Goal: Task Accomplishment & Management: Complete application form

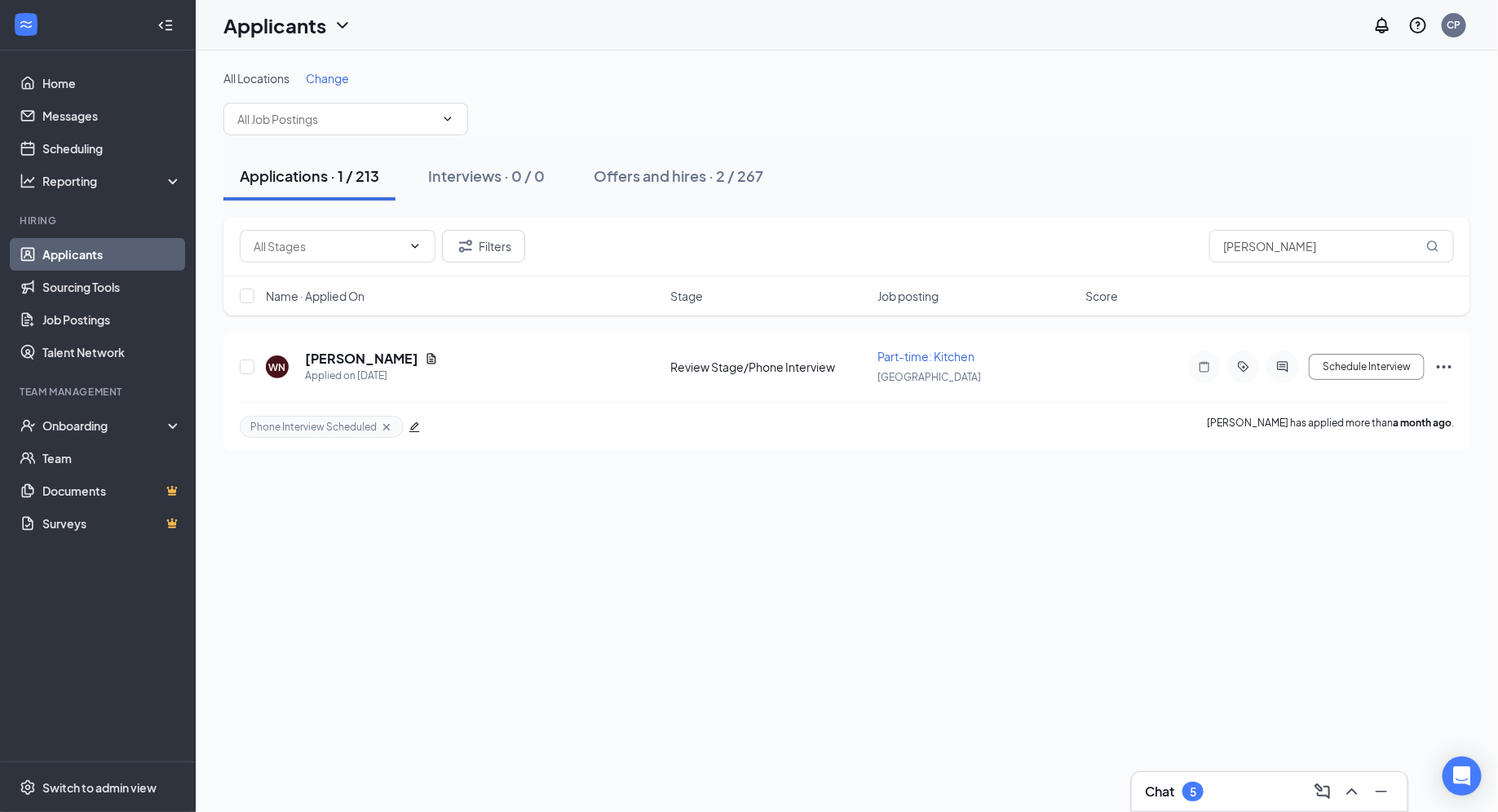
click at [133, 406] on li "Team Management Onboarding Team Documents Surveys" at bounding box center [97, 462] width 195 height 155
click at [136, 428] on div "Onboarding" at bounding box center [105, 425] width 126 height 16
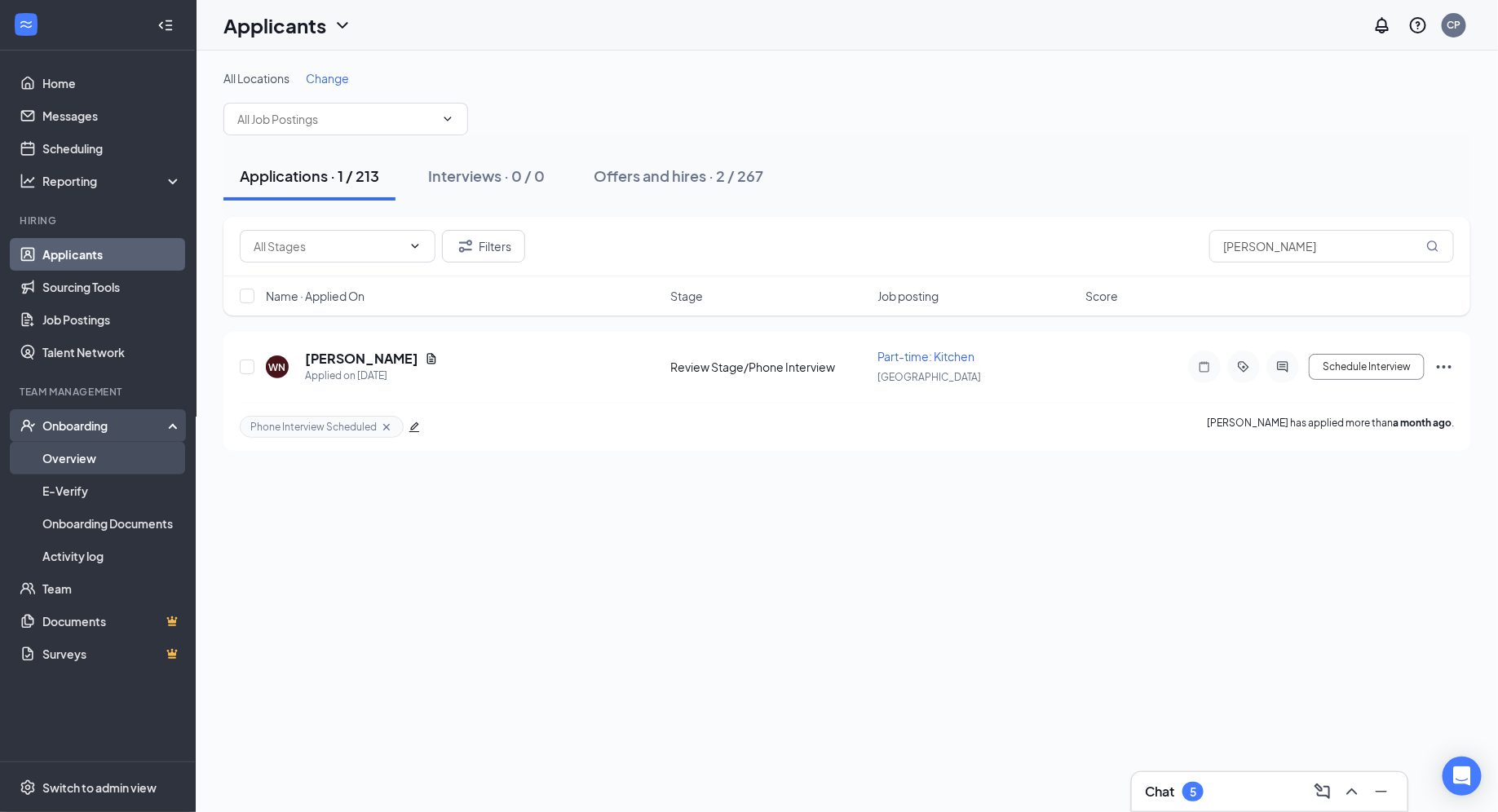
click at [165, 460] on link "Overview" at bounding box center [111, 458] width 139 height 33
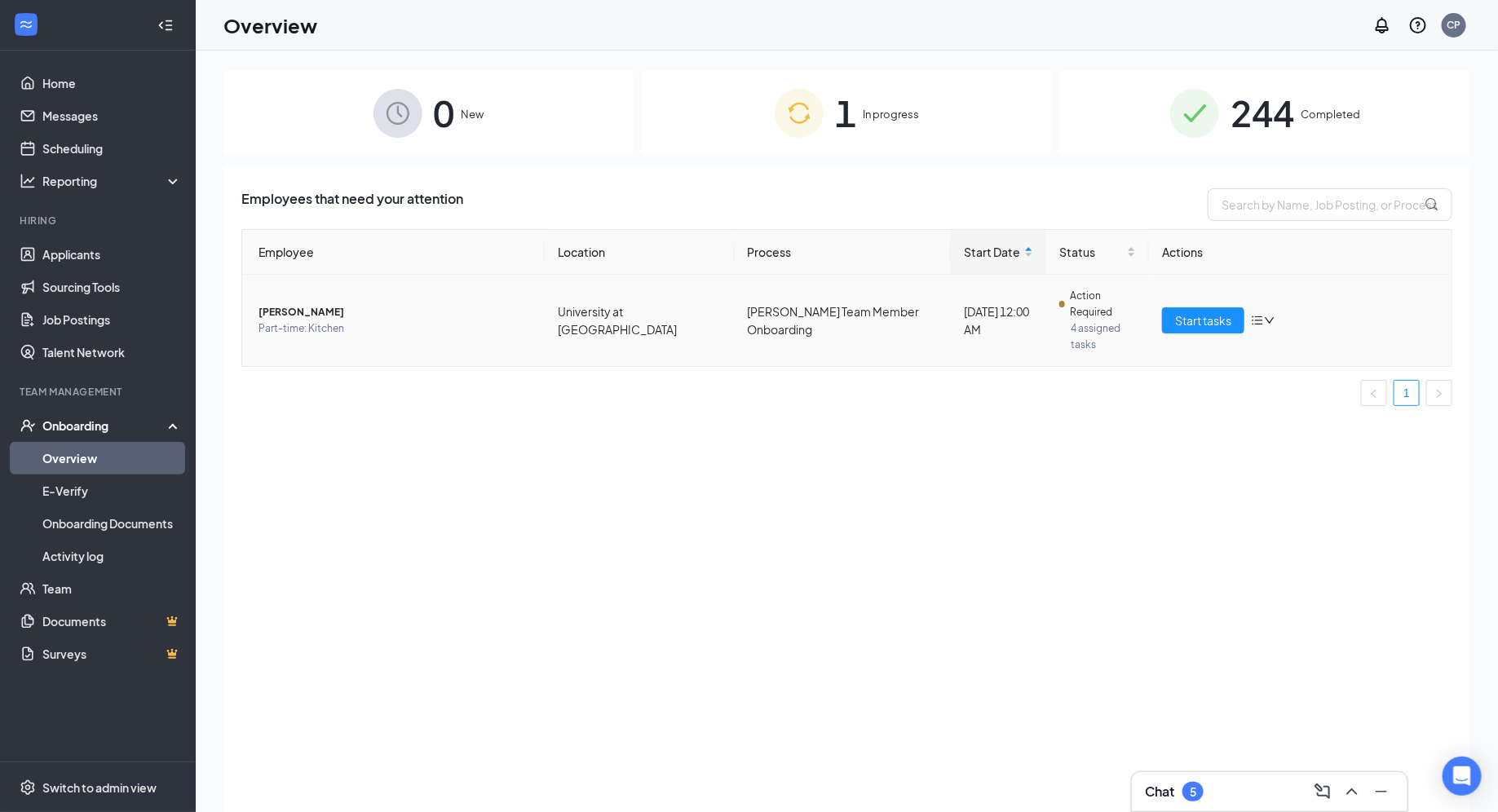
click at [1211, 318] on td "Start tasks" at bounding box center [1300, 320] width 302 height 91
click at [1211, 311] on span "Start tasks" at bounding box center [1203, 320] width 56 height 18
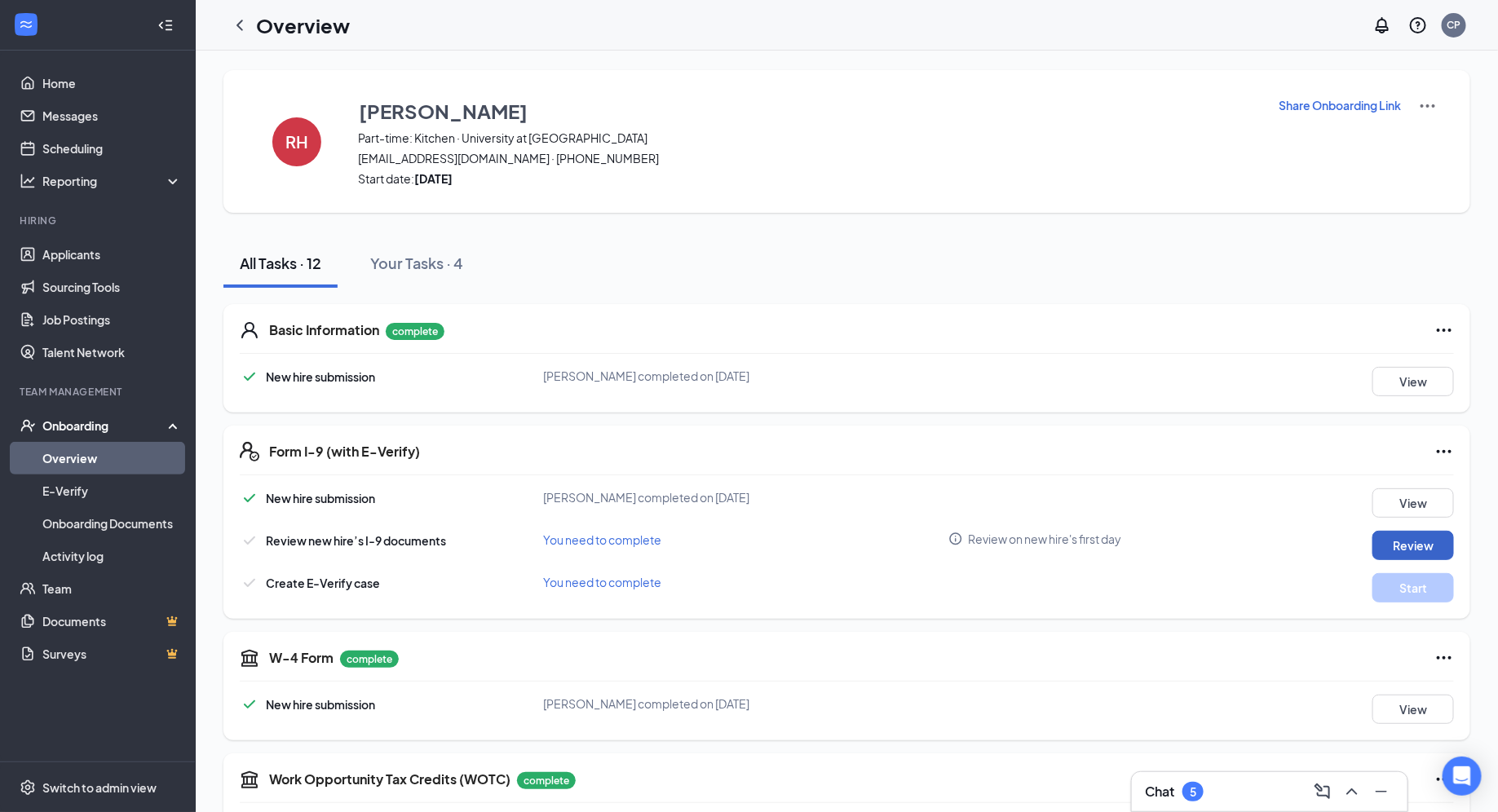
click at [1409, 550] on button "Review" at bounding box center [1413, 545] width 82 height 29
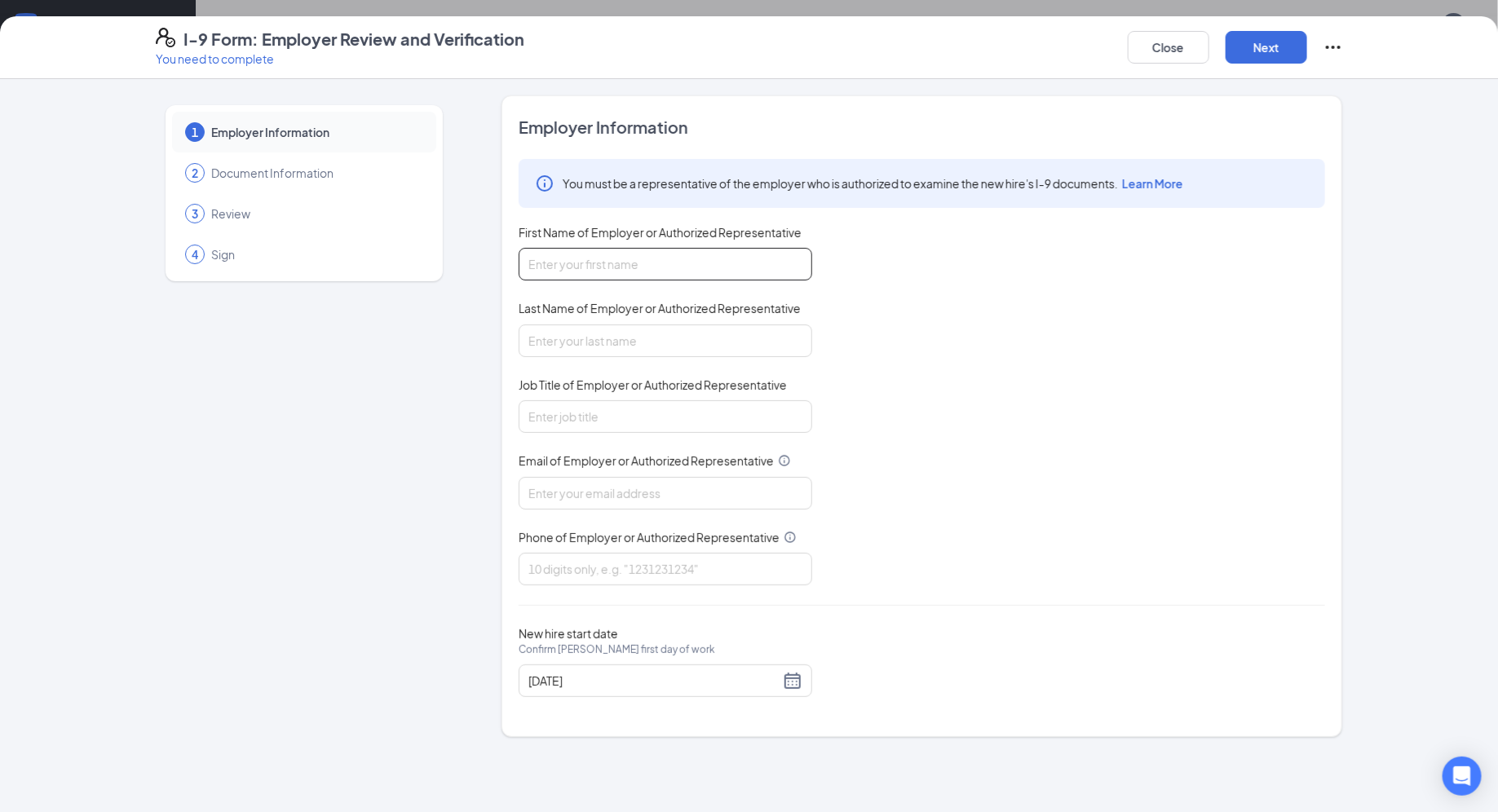
click at [662, 253] on input "First Name of Employer or Authorized Representative" at bounding box center [664, 264] width 293 height 33
type input "[PERSON_NAME]"
click at [659, 329] on input "Last Name of Employer or Authorized Representative" at bounding box center [664, 340] width 293 height 33
type input "[PERSON_NAME]"
click at [637, 403] on input "Job Title of Employer or Authorized Representative" at bounding box center [664, 416] width 293 height 33
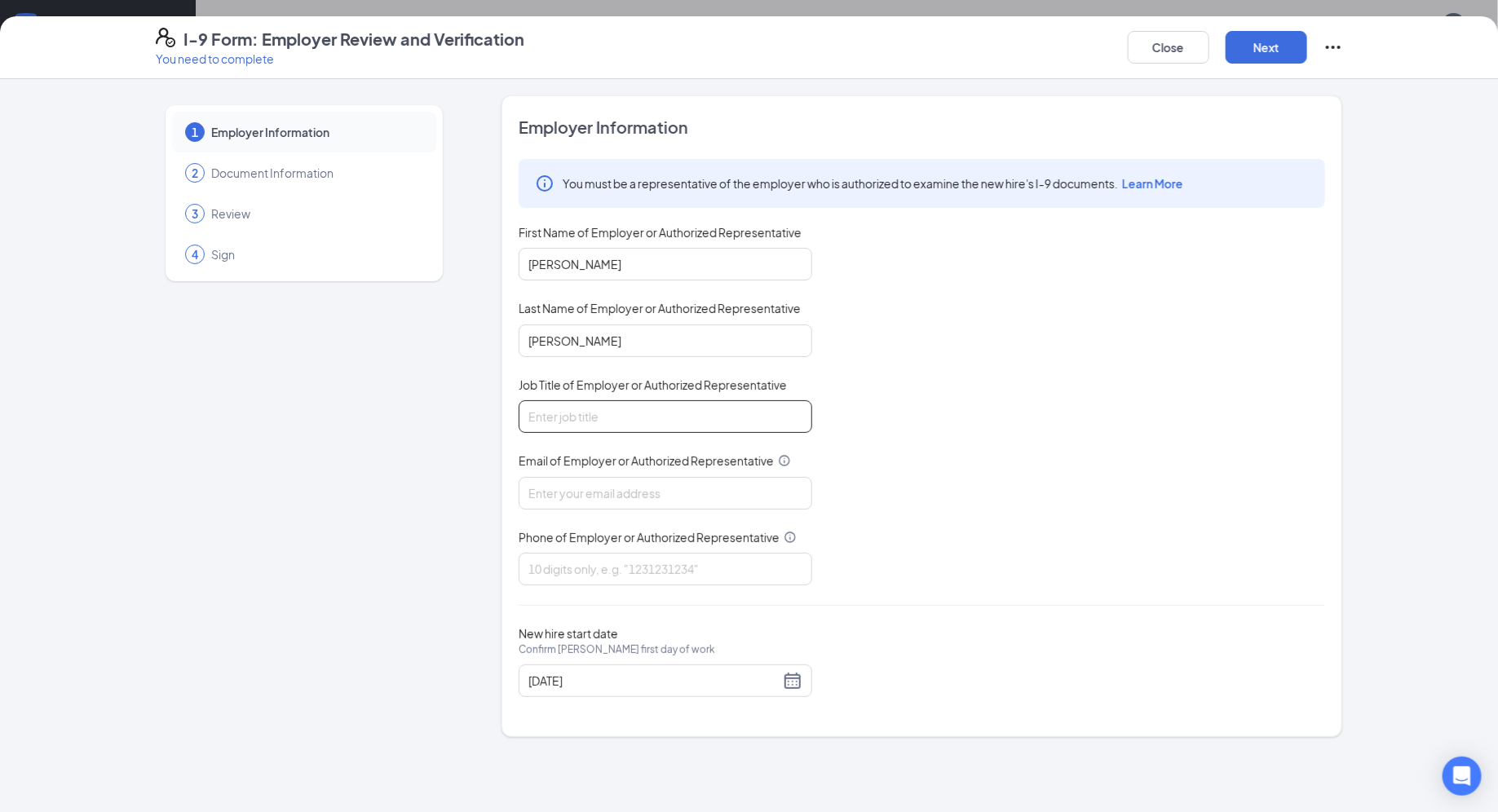
type input "Hiring Director"
click at [627, 492] on input "Email of Employer or Authorized Representative" at bounding box center [664, 493] width 293 height 33
type input "[EMAIL_ADDRESS][DOMAIN_NAME]"
click at [633, 558] on input "Phone of Employer or Authorized Representative" at bounding box center [664, 569] width 293 height 33
type input "4077563032"
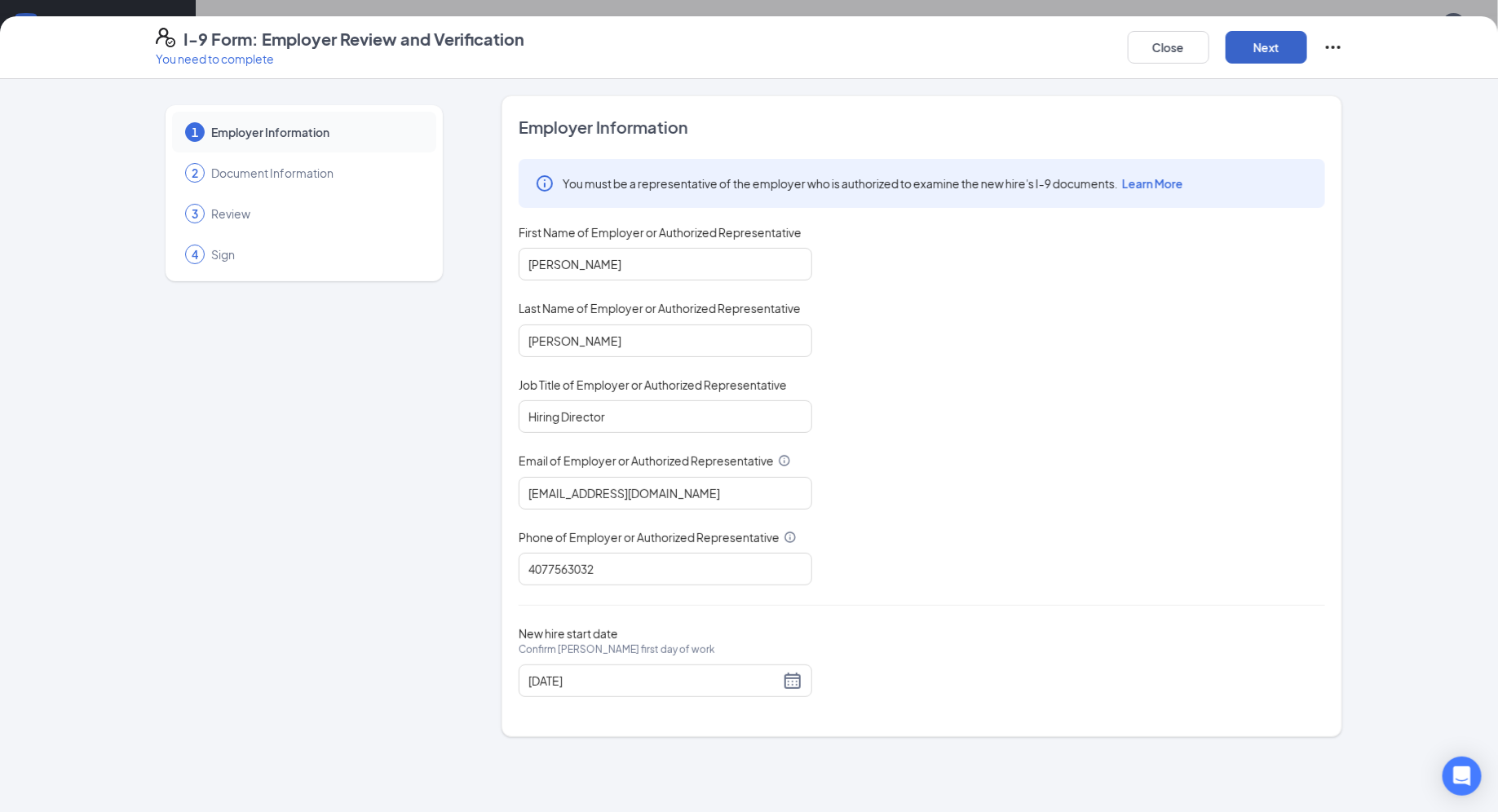
click at [1249, 48] on button "Next" at bounding box center [1266, 47] width 82 height 33
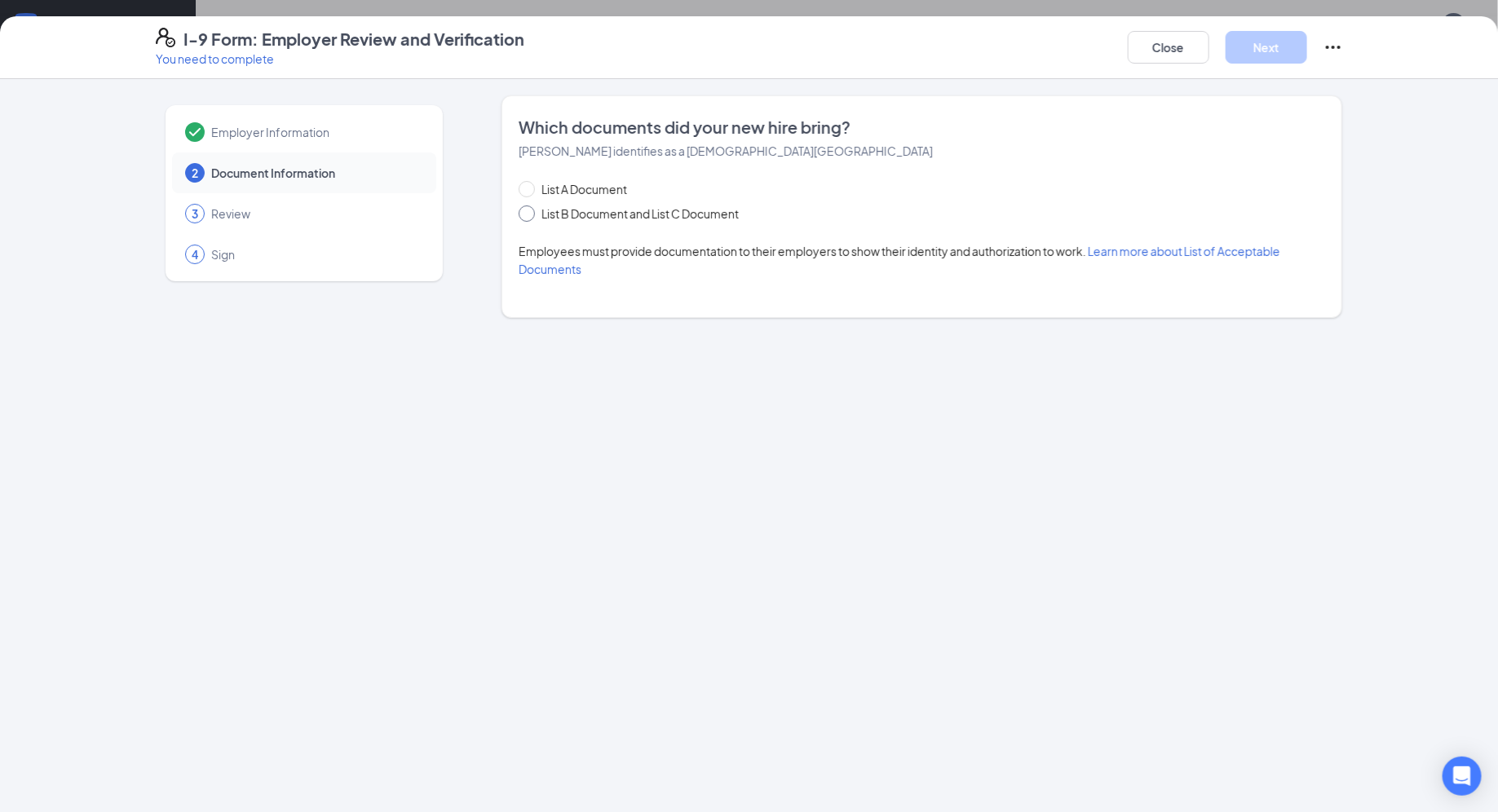
click at [632, 212] on span "List B Document and List C Document" at bounding box center [640, 214] width 210 height 18
click at [530, 212] on input "List B Document and List C Document" at bounding box center [523, 210] width 11 height 11
radio input "true"
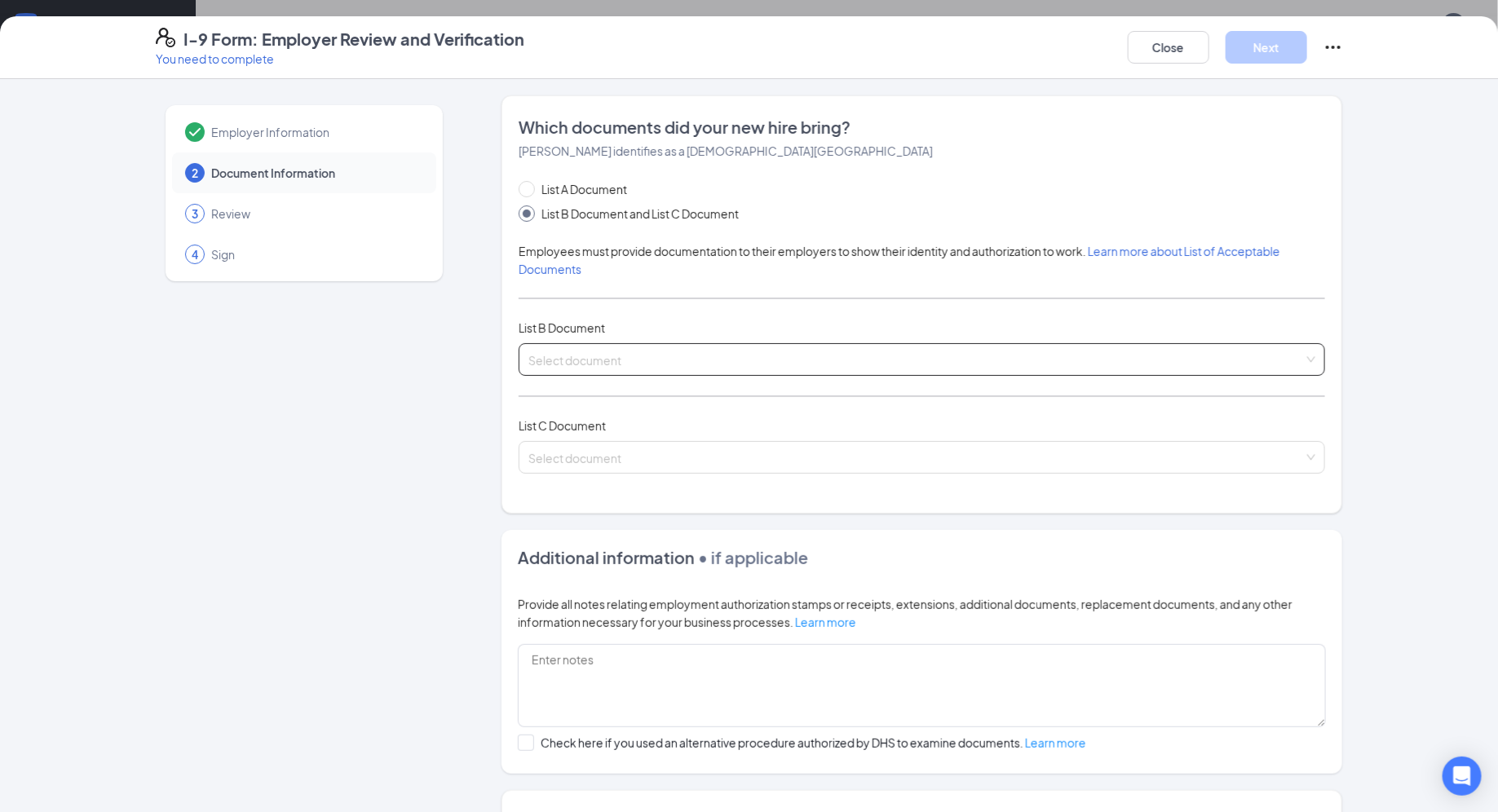
click at [615, 370] on span at bounding box center [915, 359] width 775 height 31
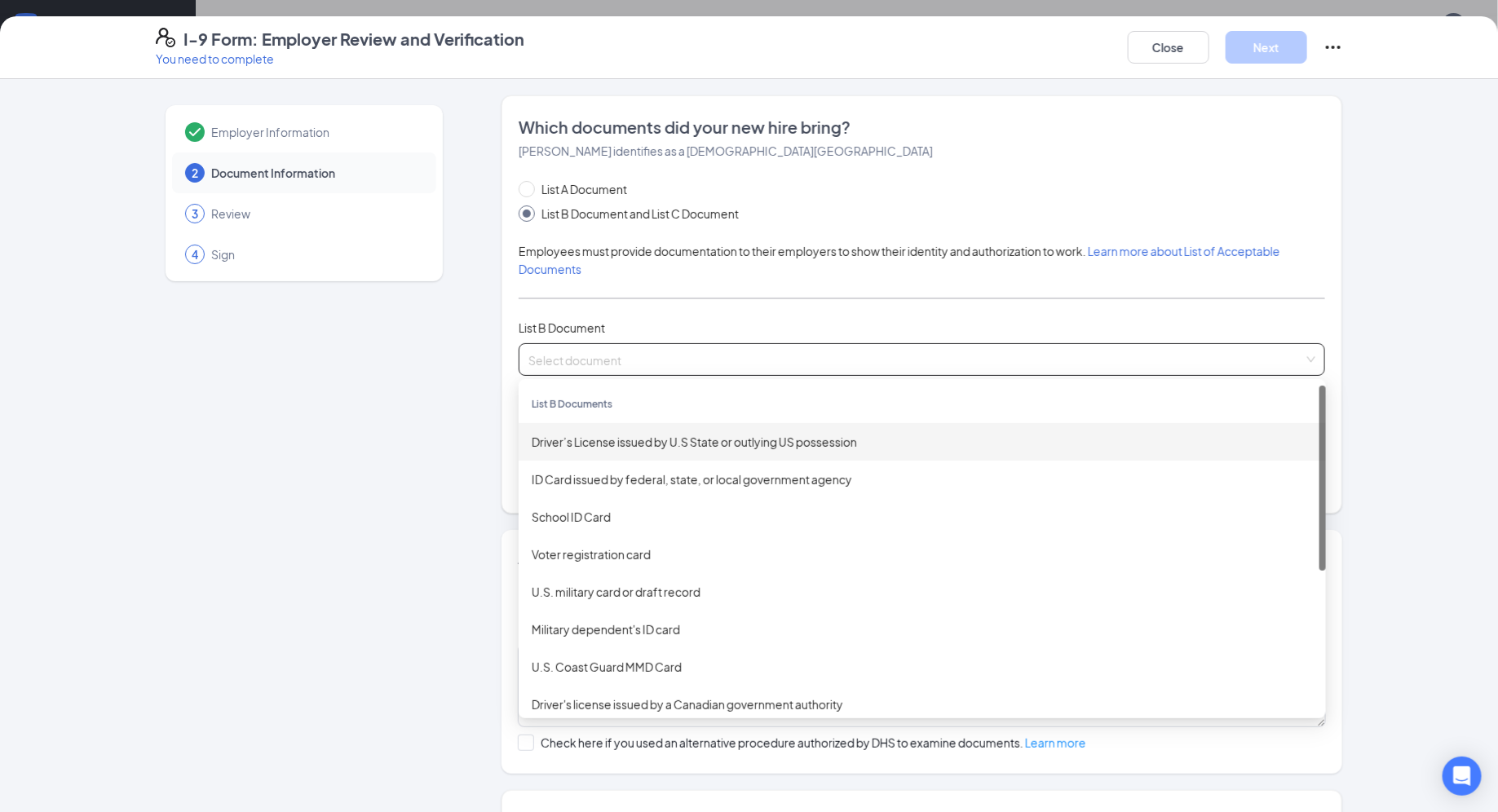
click at [617, 436] on div "Driver’s License issued by U.S State or outlying US possession" at bounding box center [922, 442] width 781 height 18
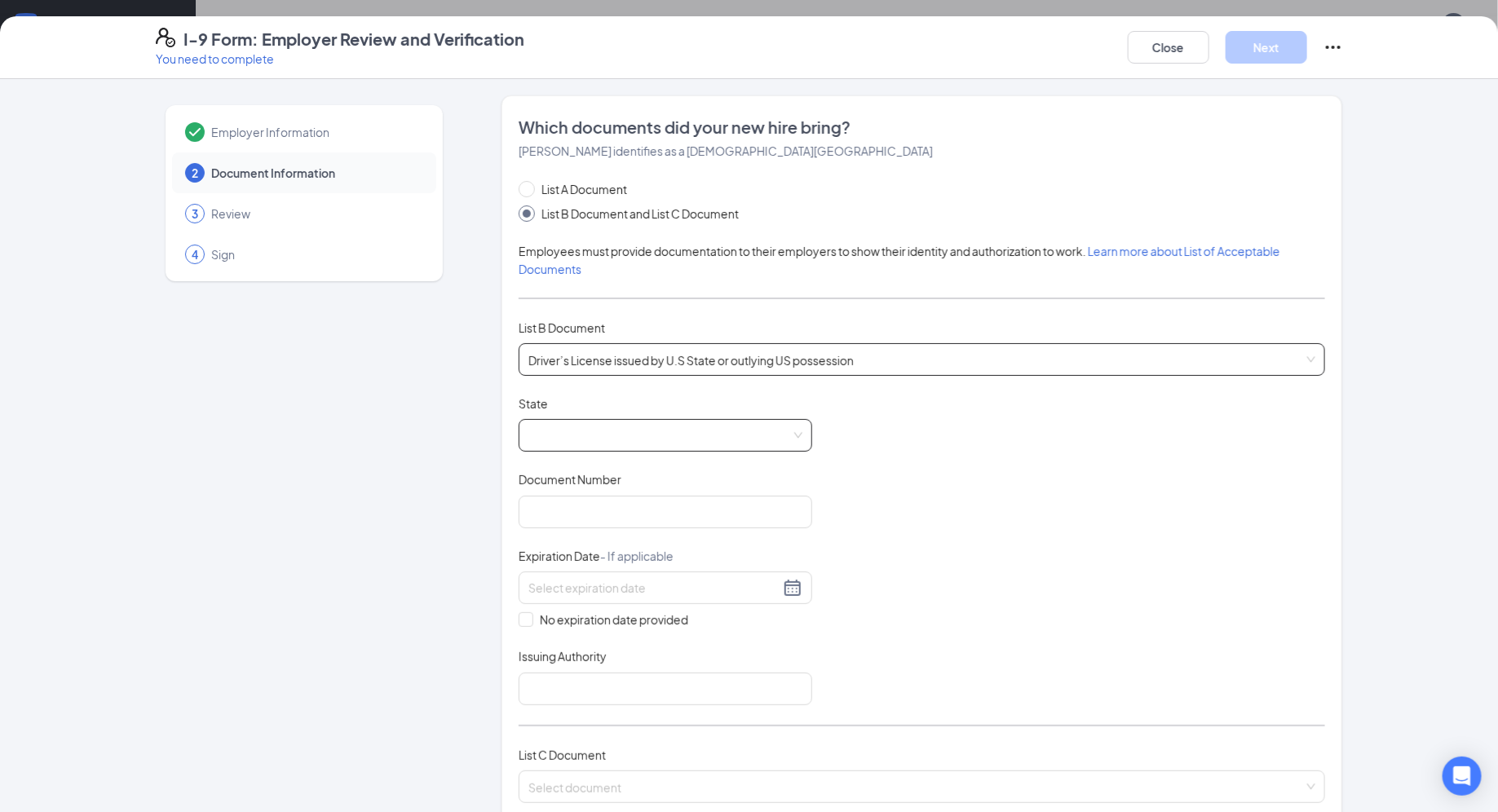
click at [623, 429] on span at bounding box center [665, 435] width 274 height 31
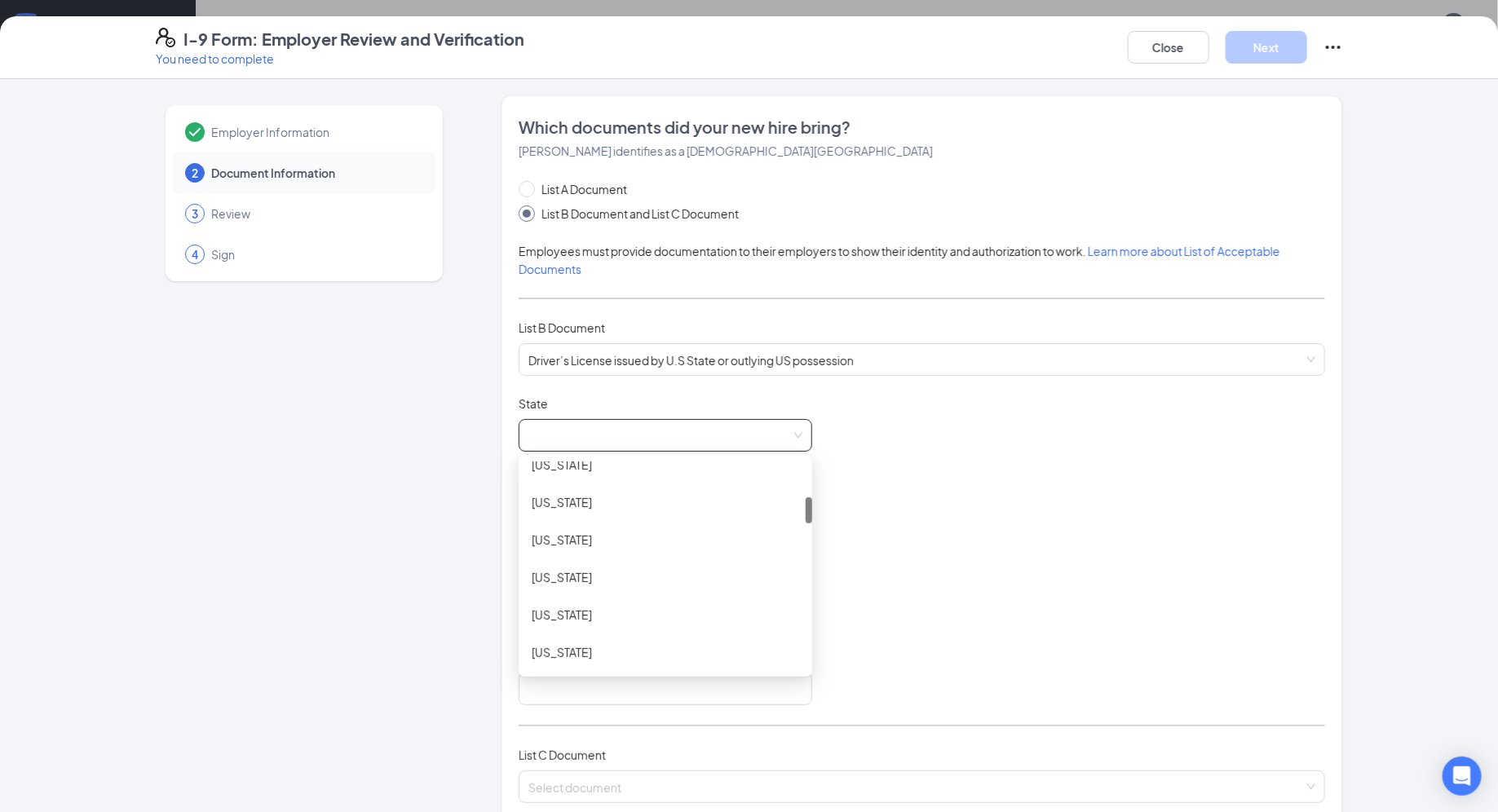
scroll to position [278, 0]
click at [617, 571] on div "[US_STATE]" at bounding box center [665, 577] width 267 height 18
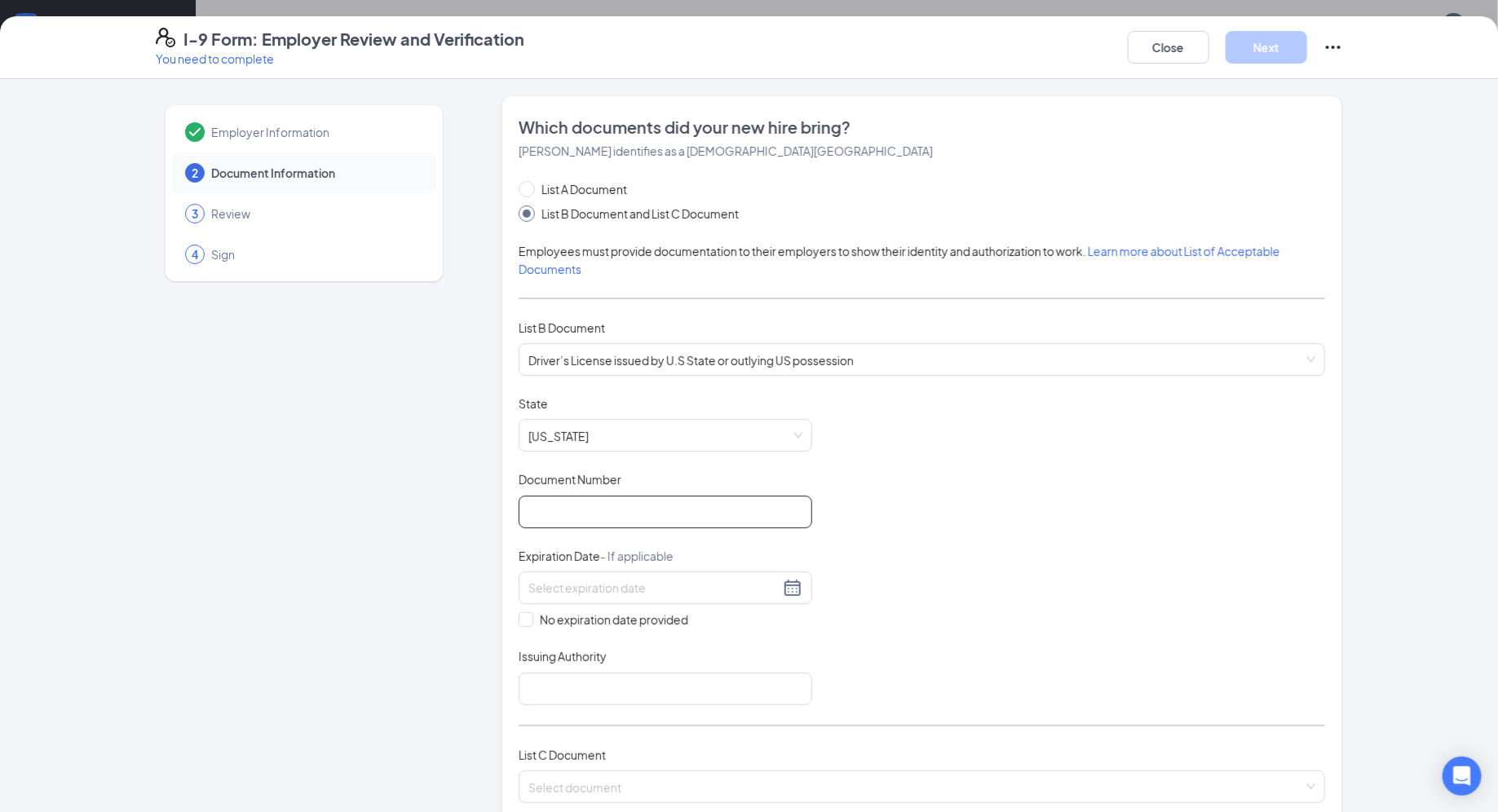
click at [609, 508] on input "Document Number" at bounding box center [664, 512] width 293 height 33
click at [554, 509] on input "H525725894450" at bounding box center [664, 512] width 293 height 33
click at [576, 514] on input "H525725894450" at bounding box center [664, 512] width 293 height 33
click at [589, 514] on input "H525725894450" at bounding box center [664, 512] width 293 height 33
type input "H525725894450"
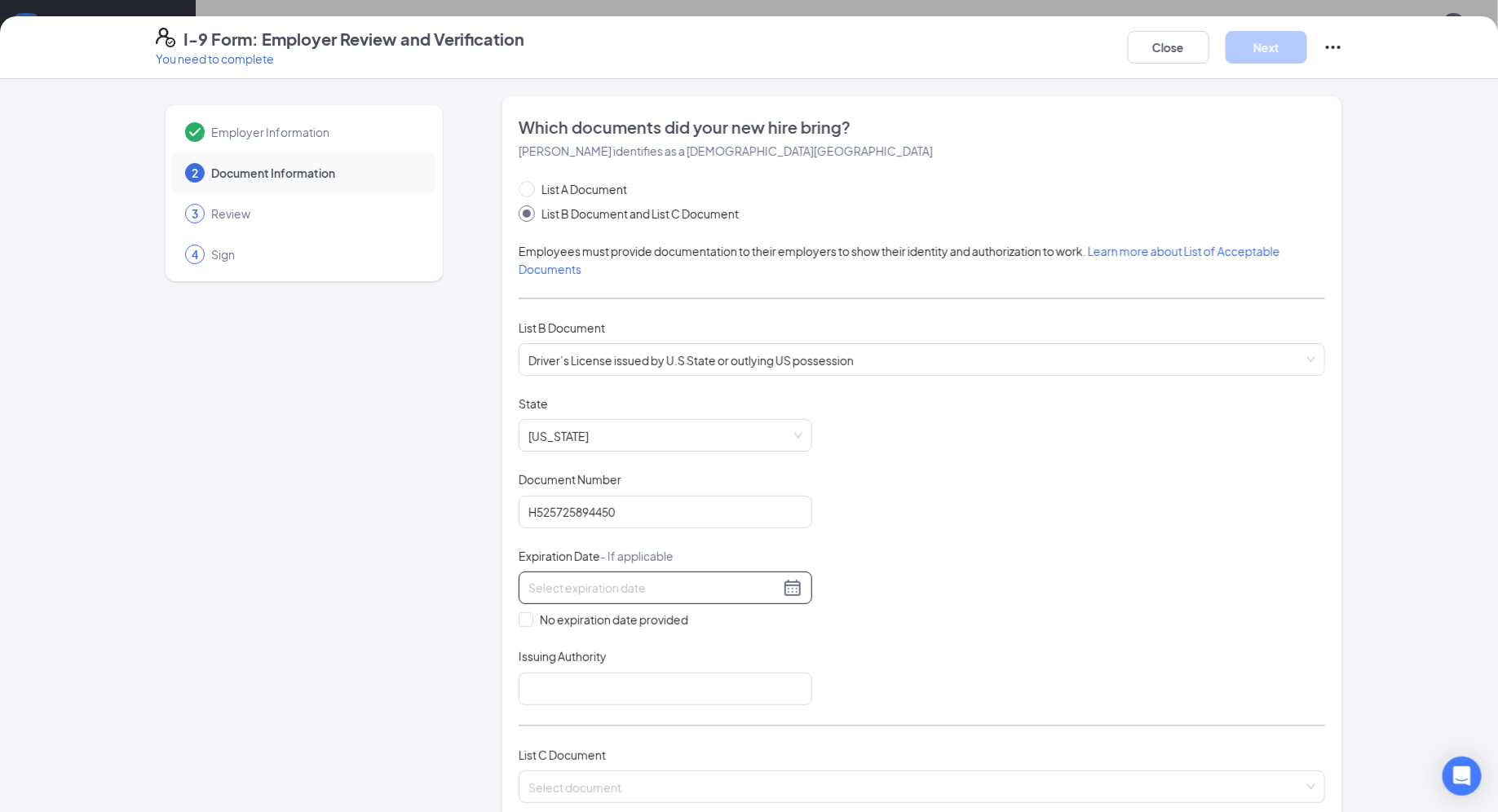
click at [580, 589] on input at bounding box center [653, 588] width 251 height 18
click at [602, 704] on div "5" at bounding box center [602, 706] width 20 height 20
type input "[DATE]"
click at [588, 682] on input "Issuing Authority" at bounding box center [664, 689] width 293 height 33
type input "[US_STATE]"
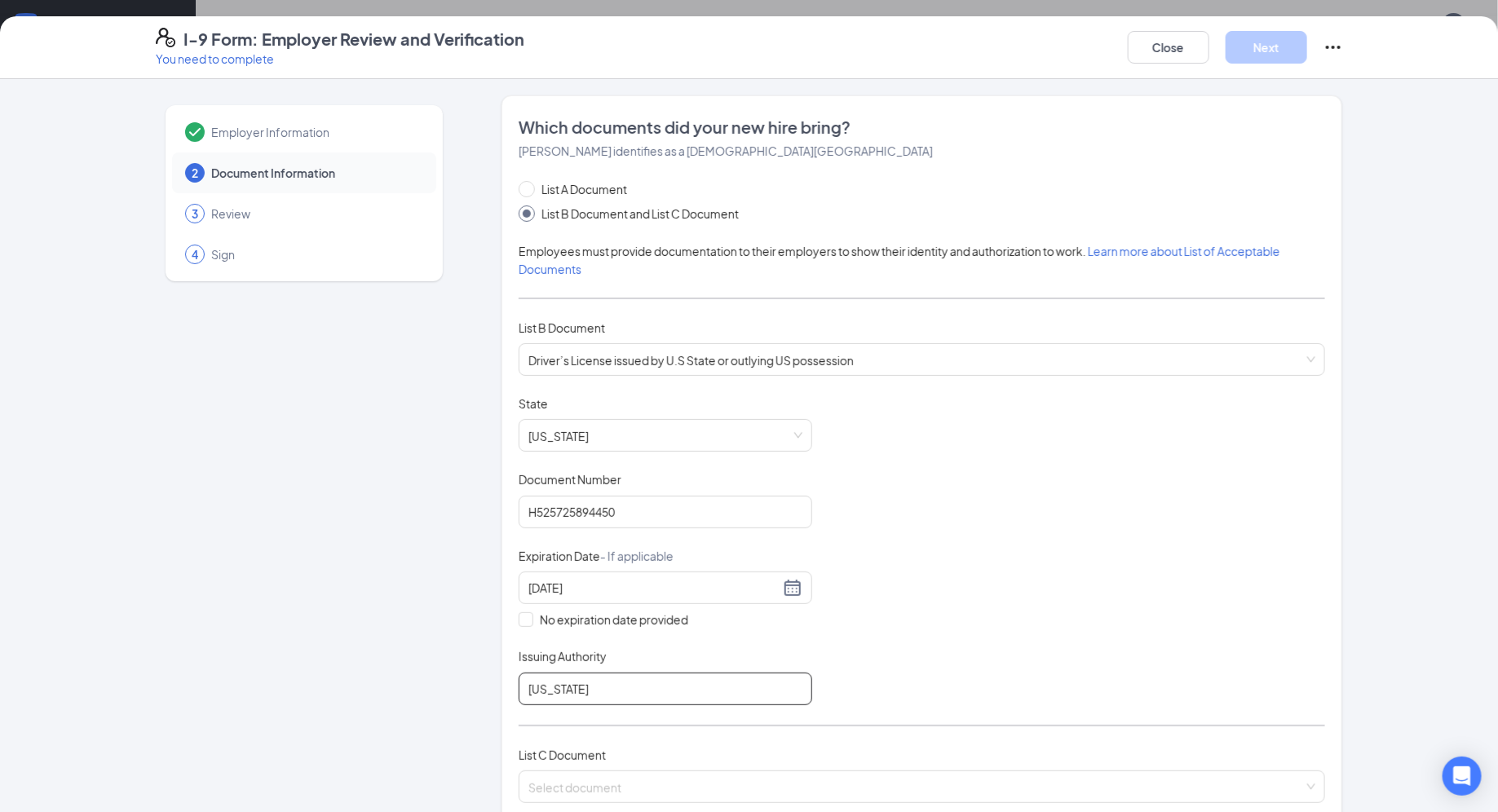
scroll to position [265, 0]
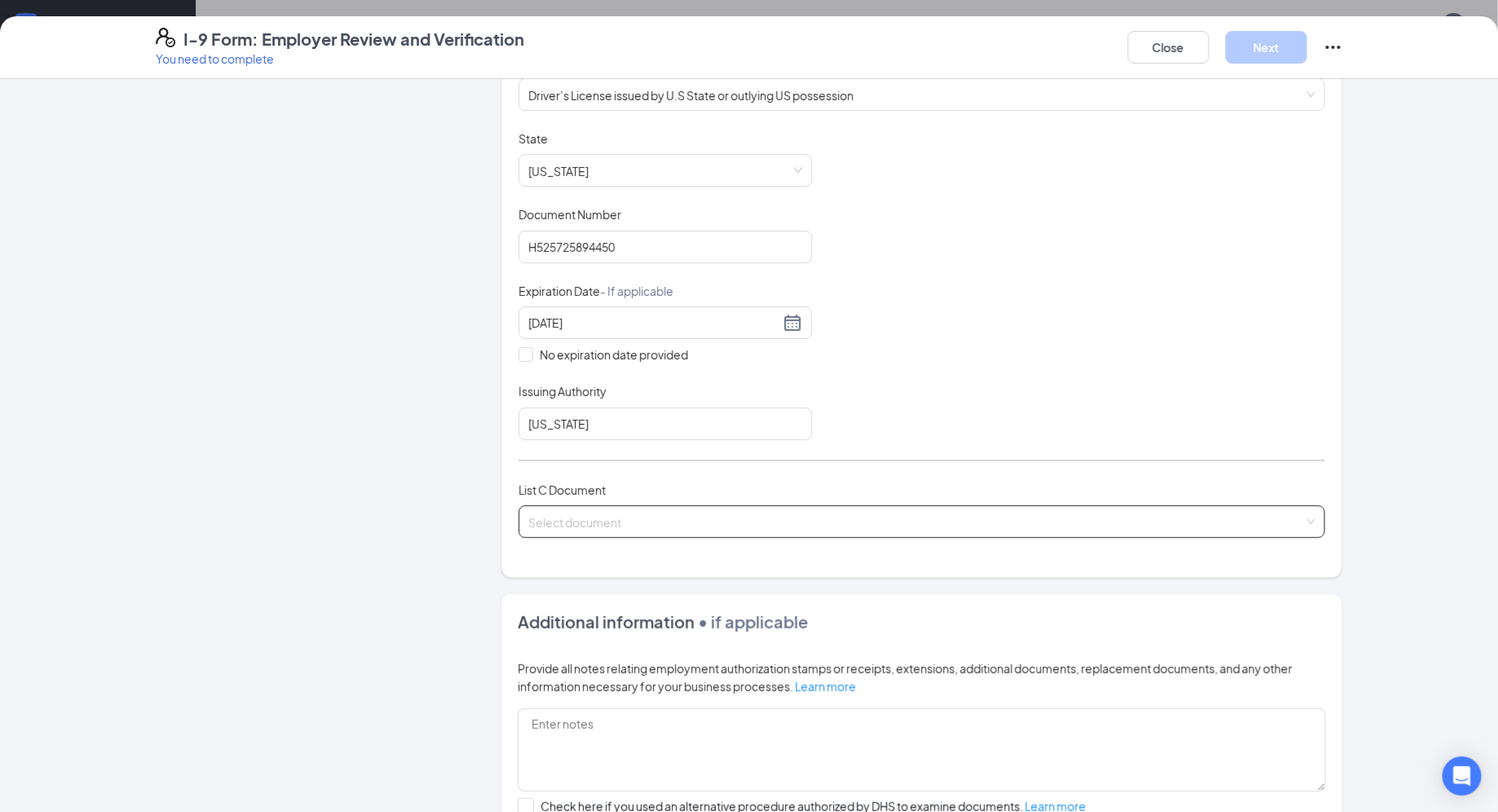
click at [615, 522] on input "search" at bounding box center [915, 518] width 775 height 24
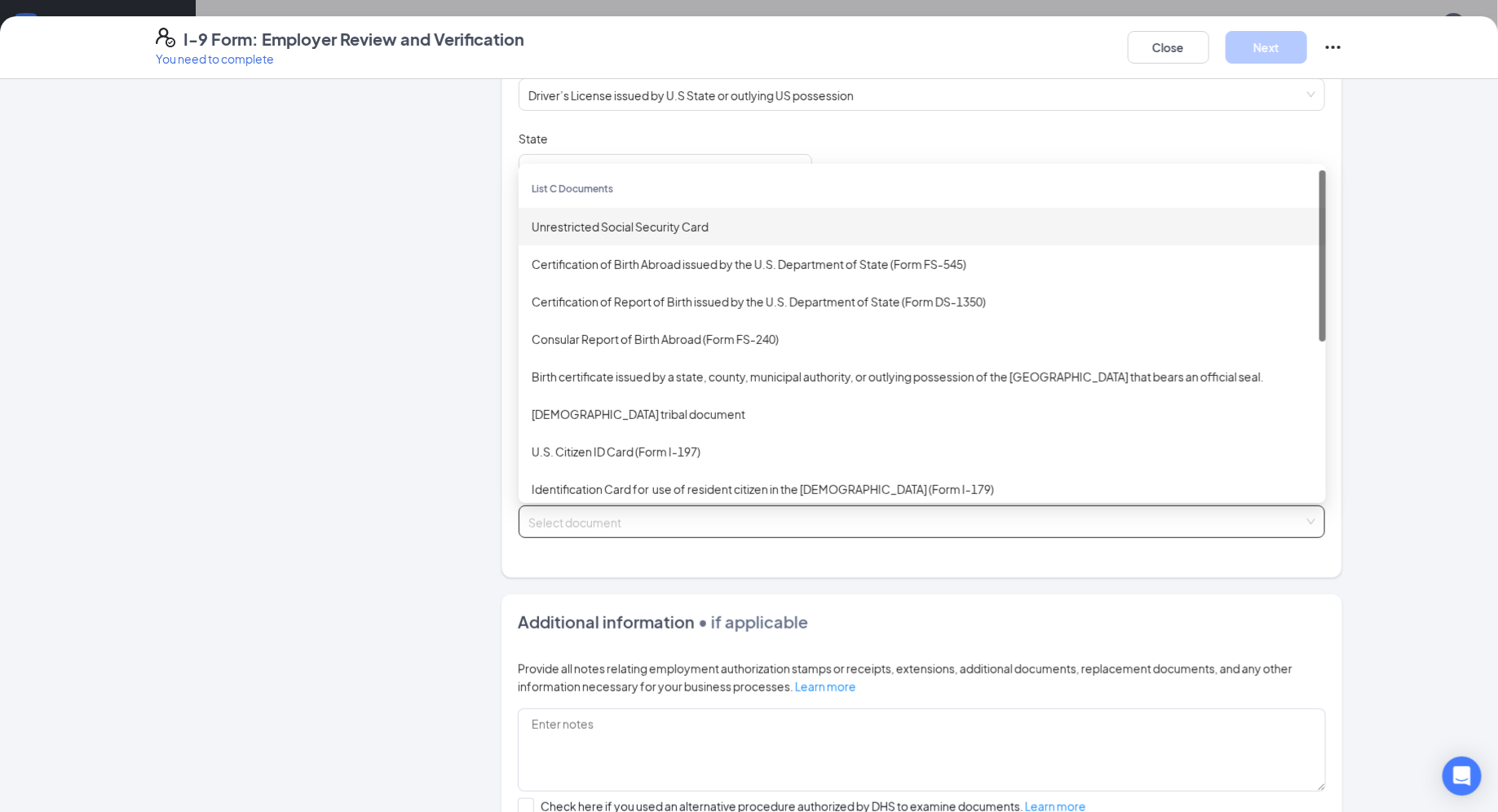
click at [759, 226] on div "Unrestricted Social Security Card" at bounding box center [922, 227] width 781 height 18
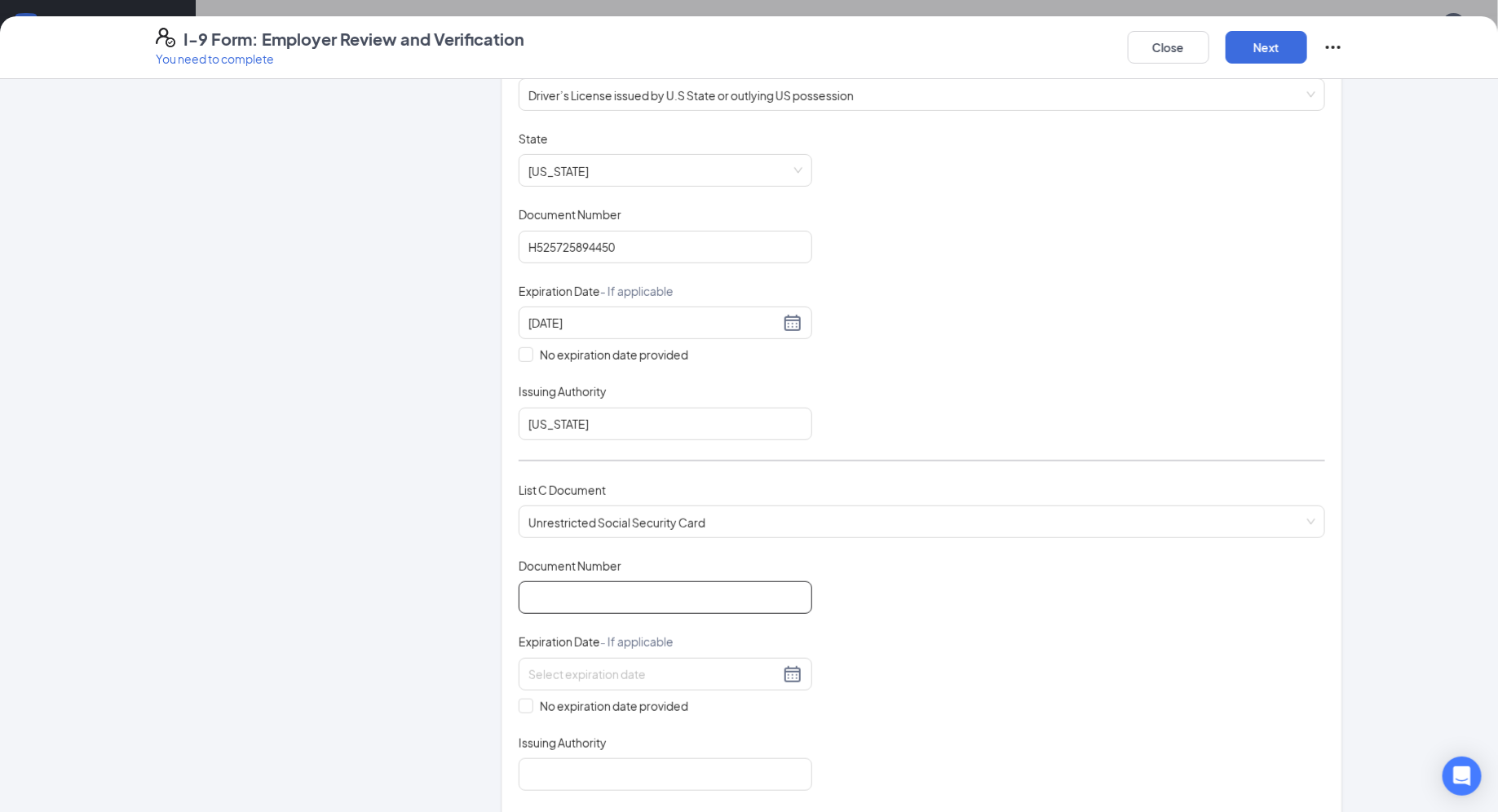
click at [598, 598] on input "Document Number" at bounding box center [664, 597] width 293 height 33
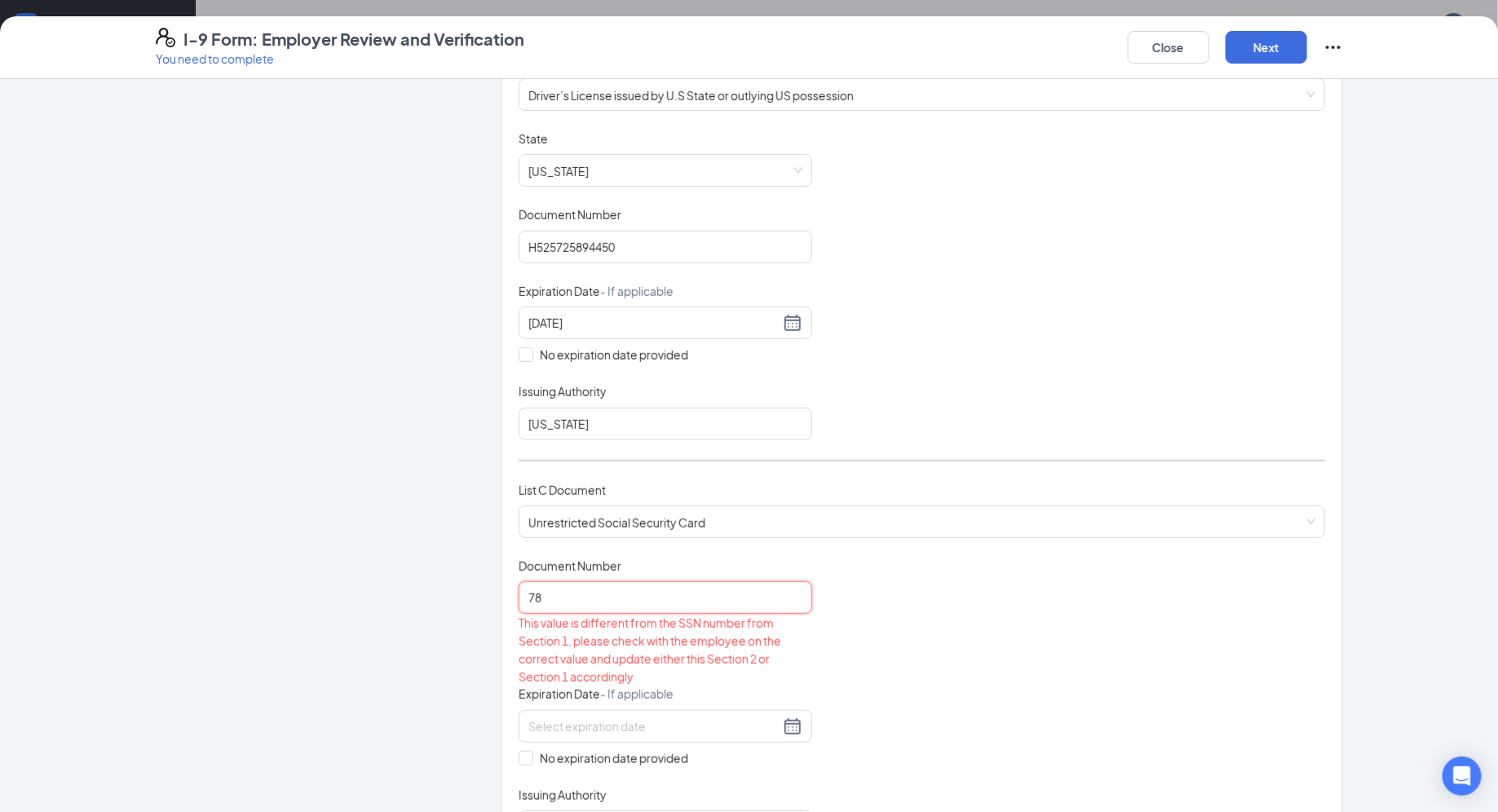
type input "7"
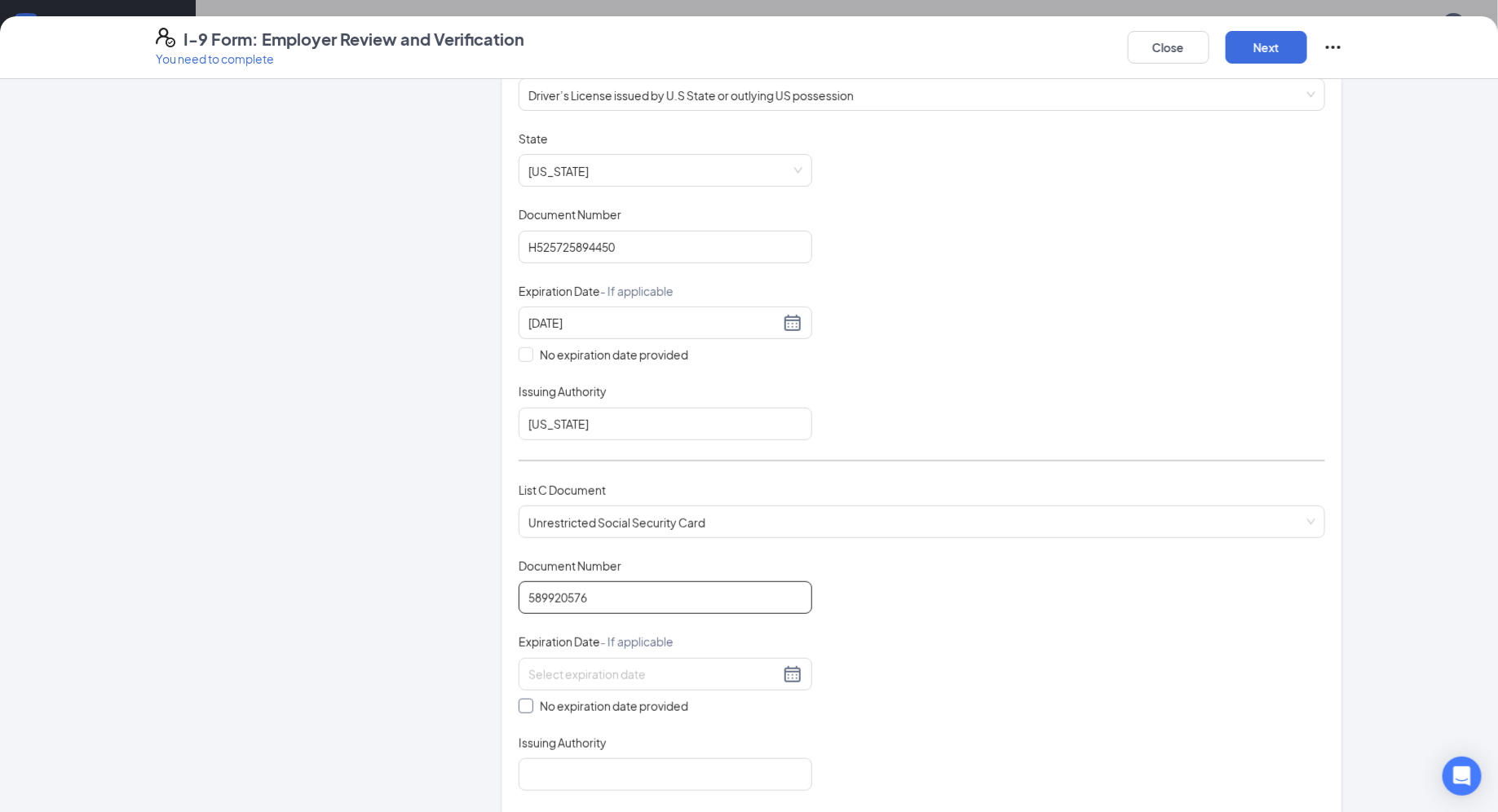
type input "589920576"
click at [574, 710] on span "No expiration date provided" at bounding box center [613, 706] width 161 height 18
click at [530, 710] on input "No expiration date provided" at bounding box center [523, 704] width 11 height 11
checkbox input "true"
click at [584, 777] on input "Issuing Authority" at bounding box center [664, 777] width 293 height 33
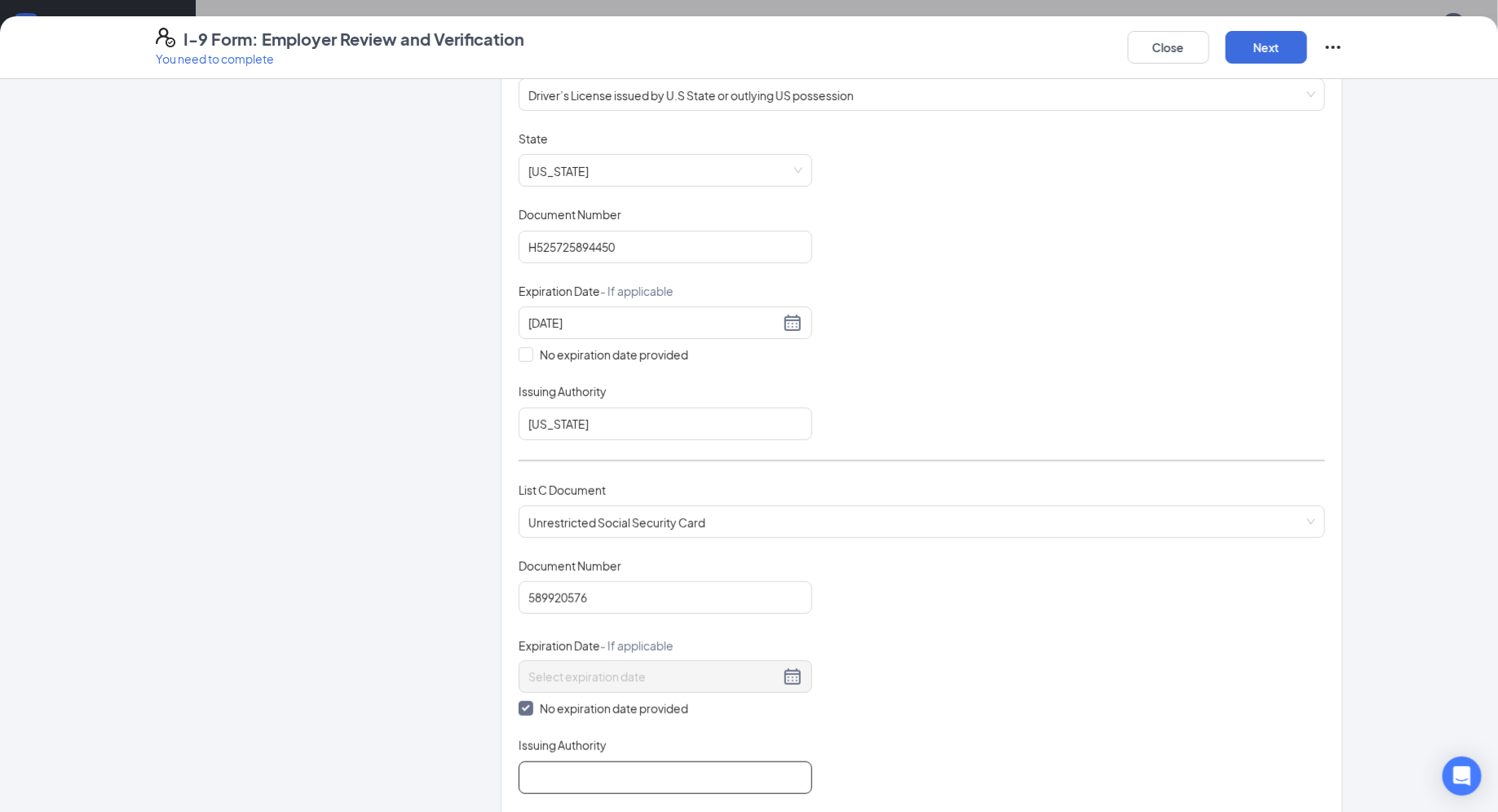
type input "Social Security Administration"
click at [549, 602] on input "589920576" at bounding box center [664, 597] width 293 height 33
click at [562, 599] on input "589920576" at bounding box center [664, 597] width 293 height 33
click at [559, 247] on input "H525725894450" at bounding box center [664, 247] width 293 height 33
click at [579, 249] on input "H525725894450" at bounding box center [664, 247] width 293 height 33
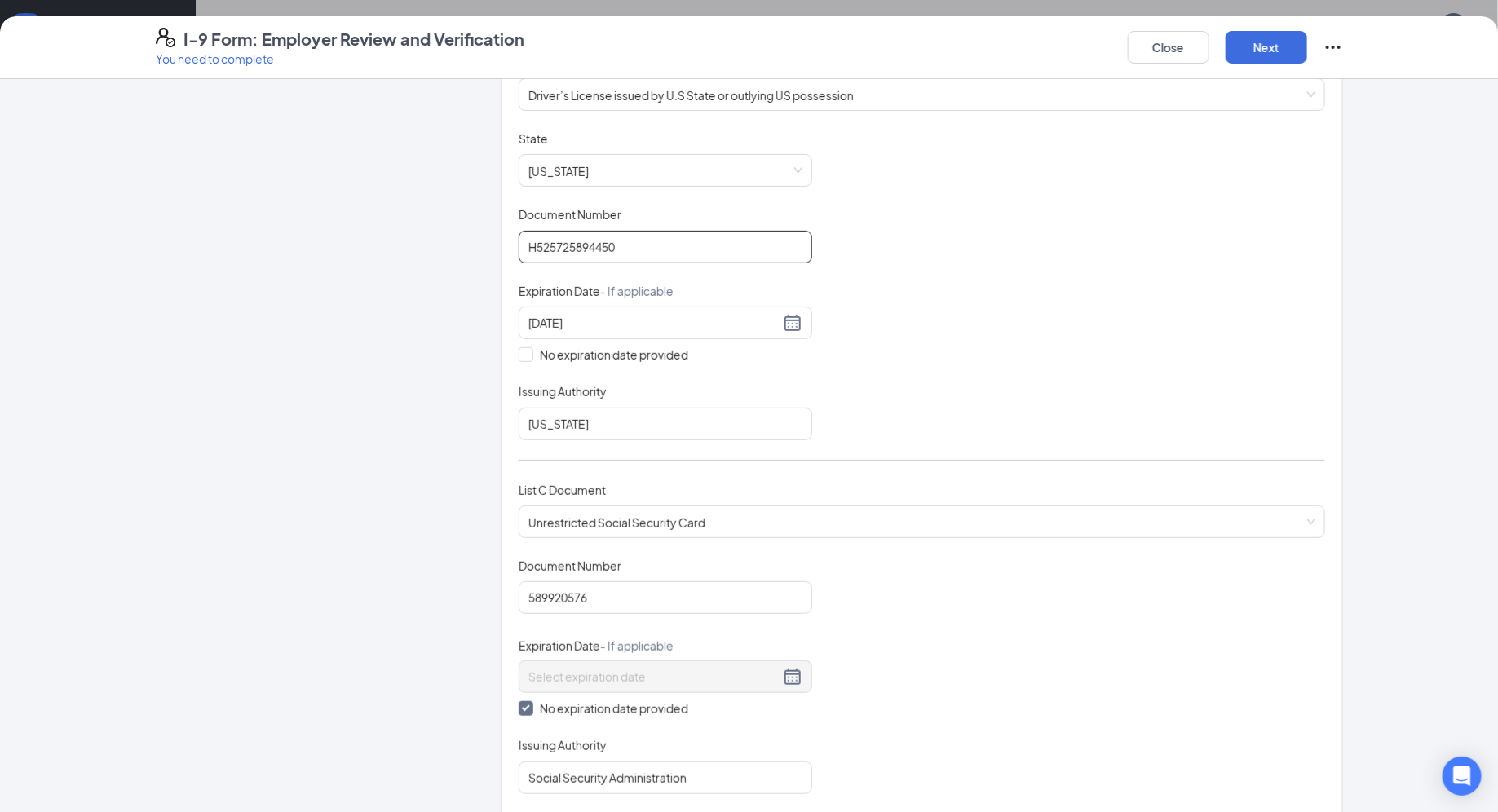
click at [591, 249] on input "H525725894450" at bounding box center [664, 247] width 293 height 33
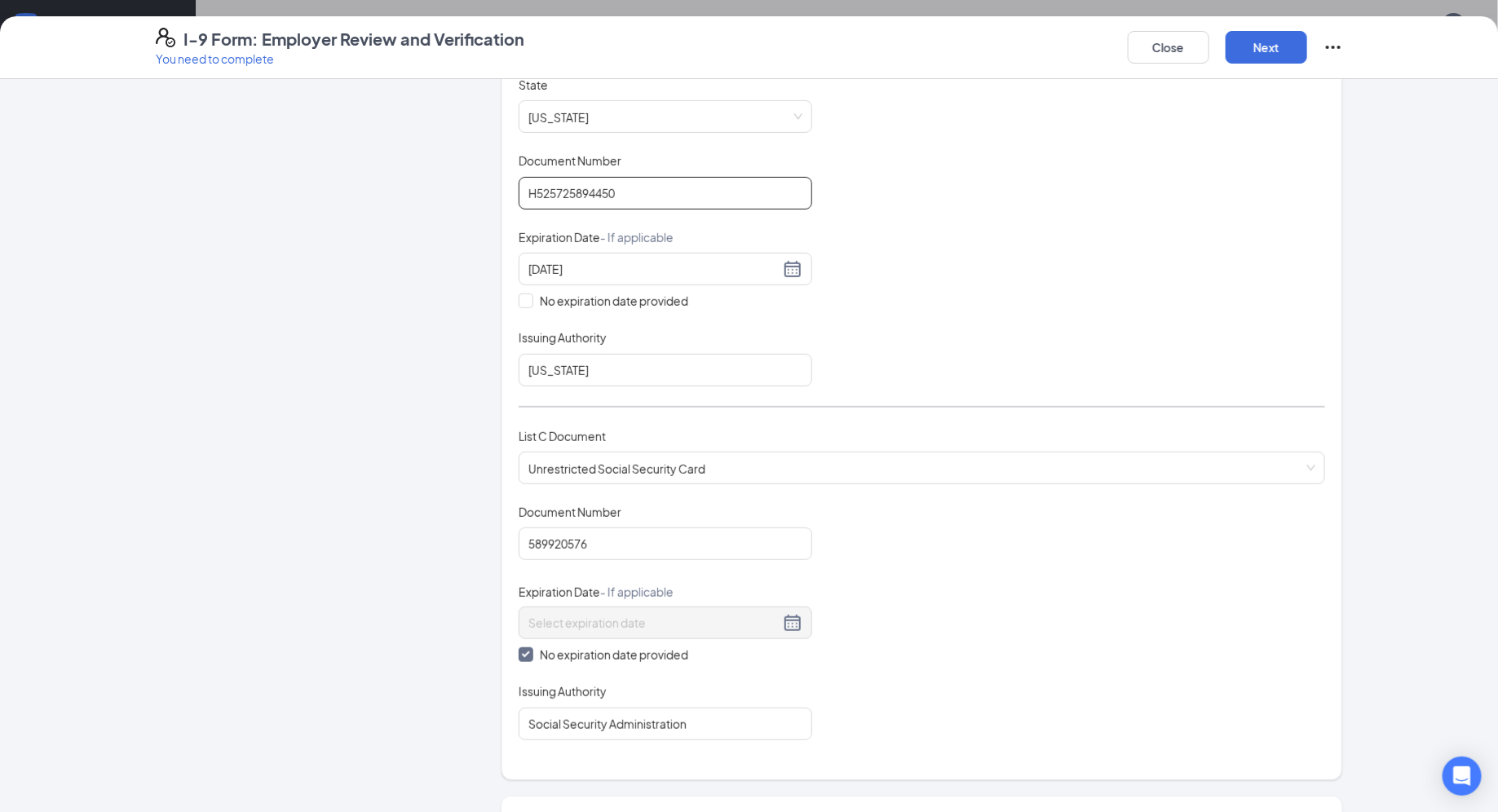
scroll to position [593, 0]
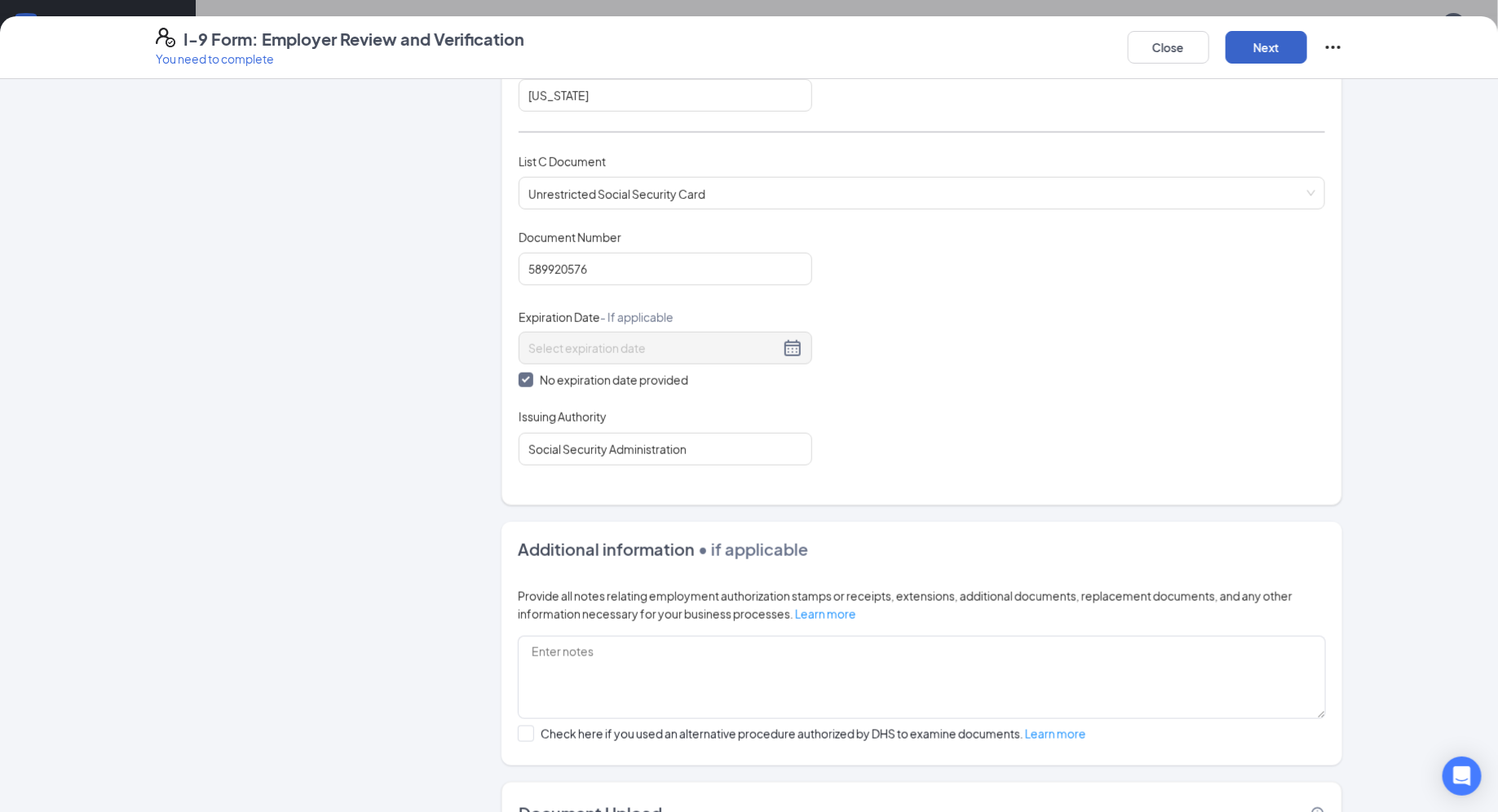
click at [1249, 56] on button "Next" at bounding box center [1266, 47] width 82 height 33
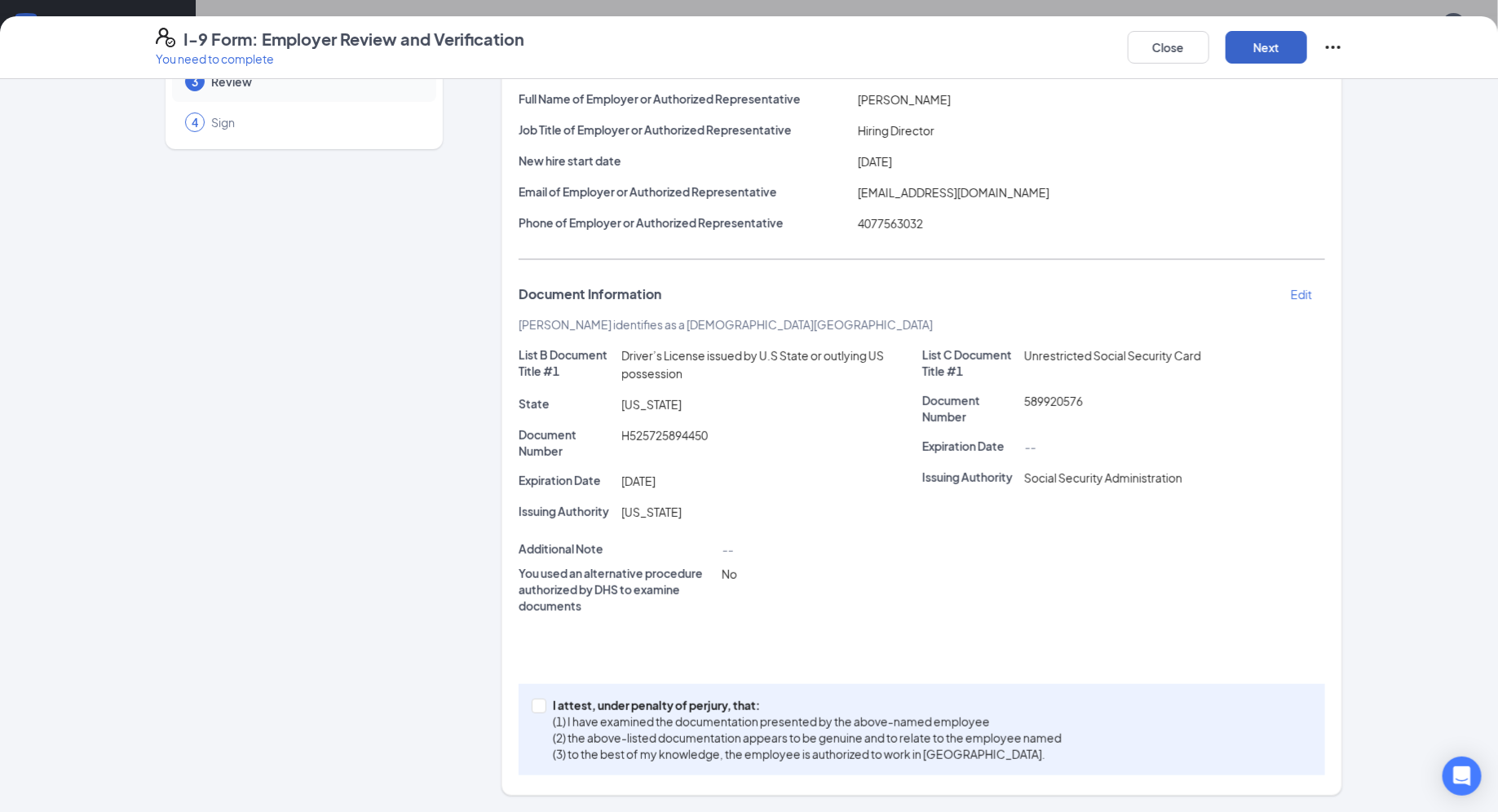
scroll to position [130, 0]
click at [876, 725] on p "(1) I have examined the documentation presented by the above-named employee" at bounding box center [807, 723] width 509 height 16
click at [543, 712] on input "I attest, under penalty of [PERSON_NAME], that: (1) I have examined the documen…" at bounding box center [537, 705] width 11 height 11
checkbox input "true"
click at [1290, 60] on button "Next" at bounding box center [1266, 47] width 82 height 33
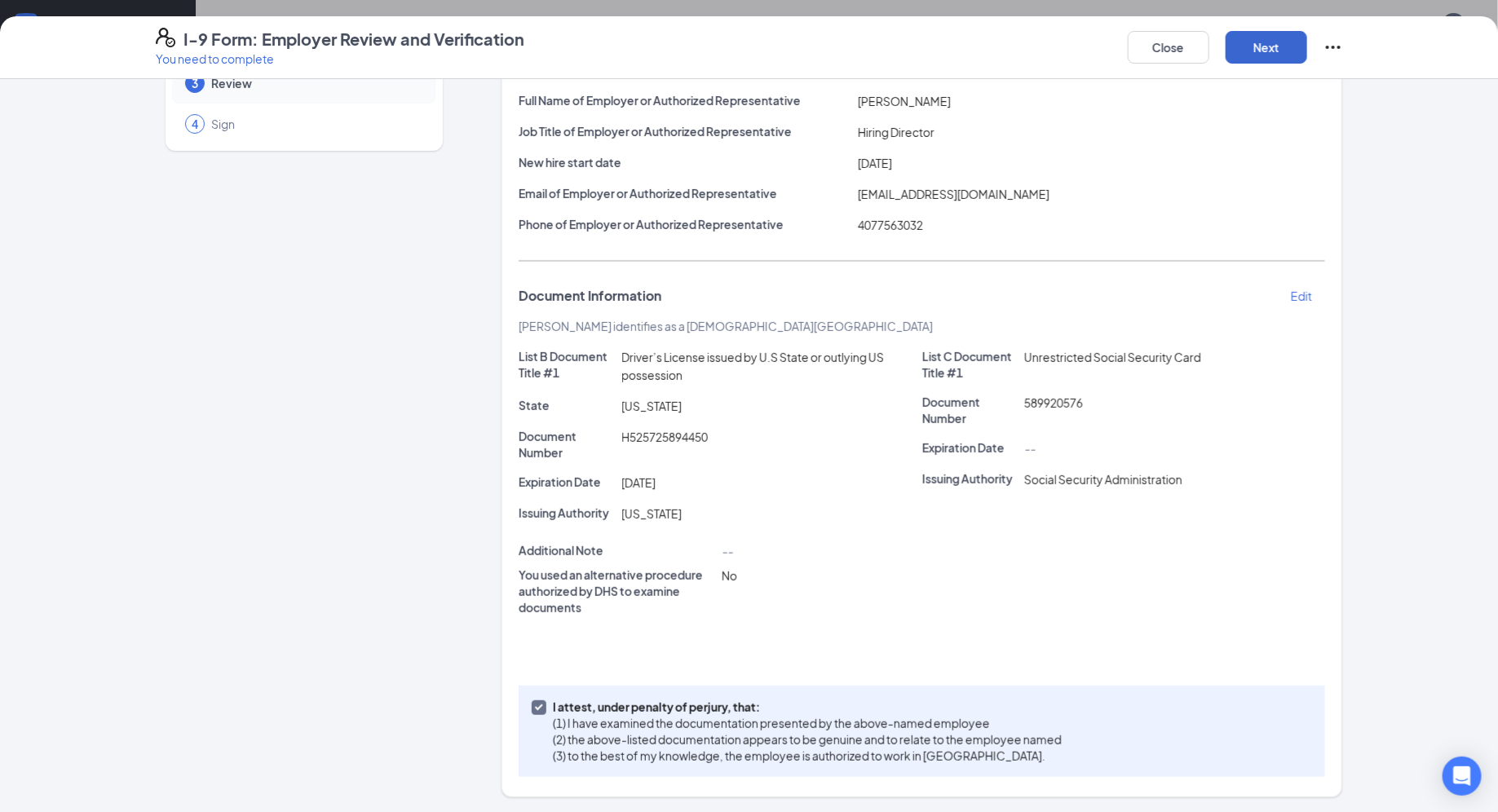
scroll to position [0, 0]
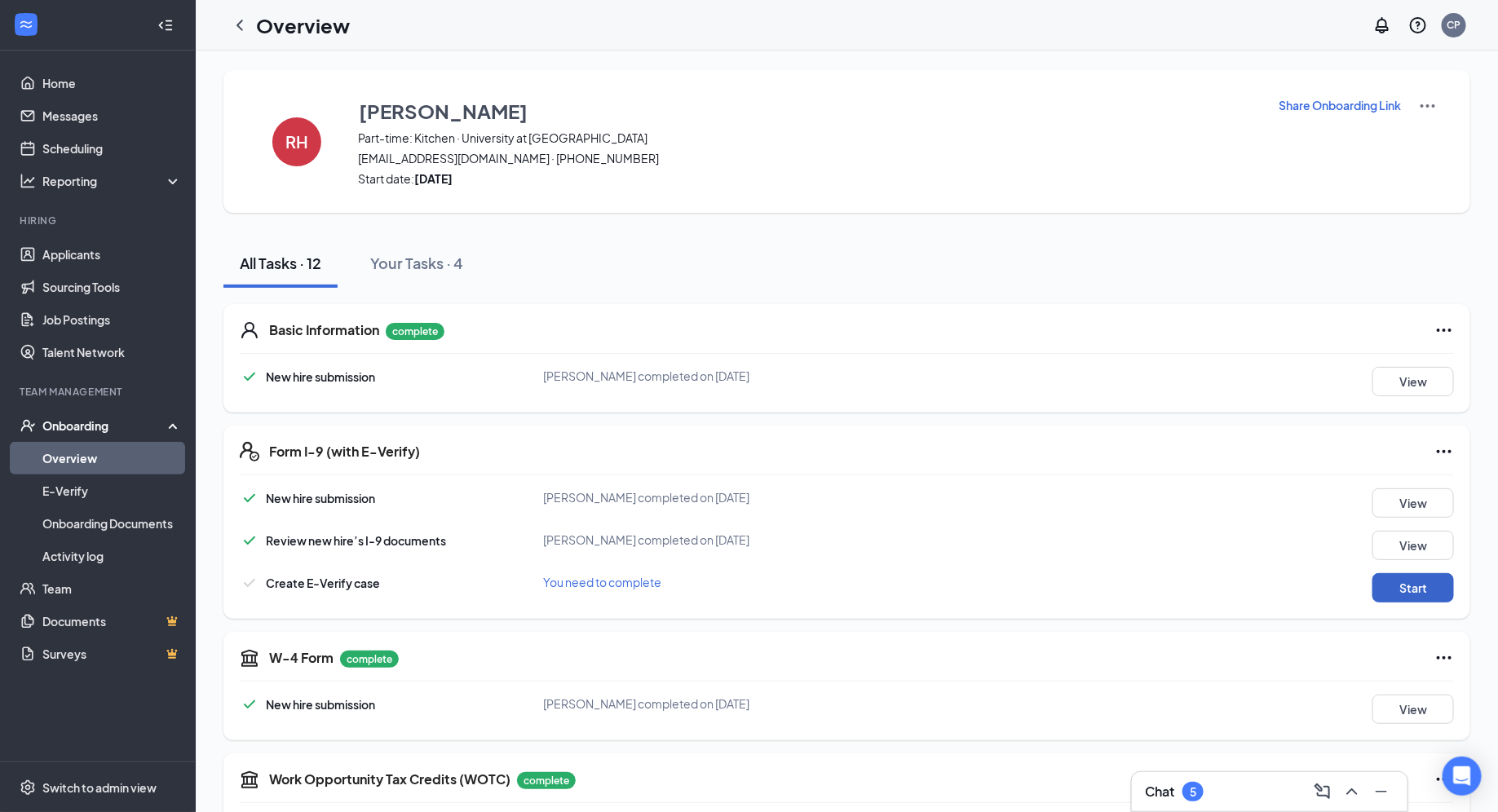
click at [1406, 591] on button "Start" at bounding box center [1413, 587] width 82 height 29
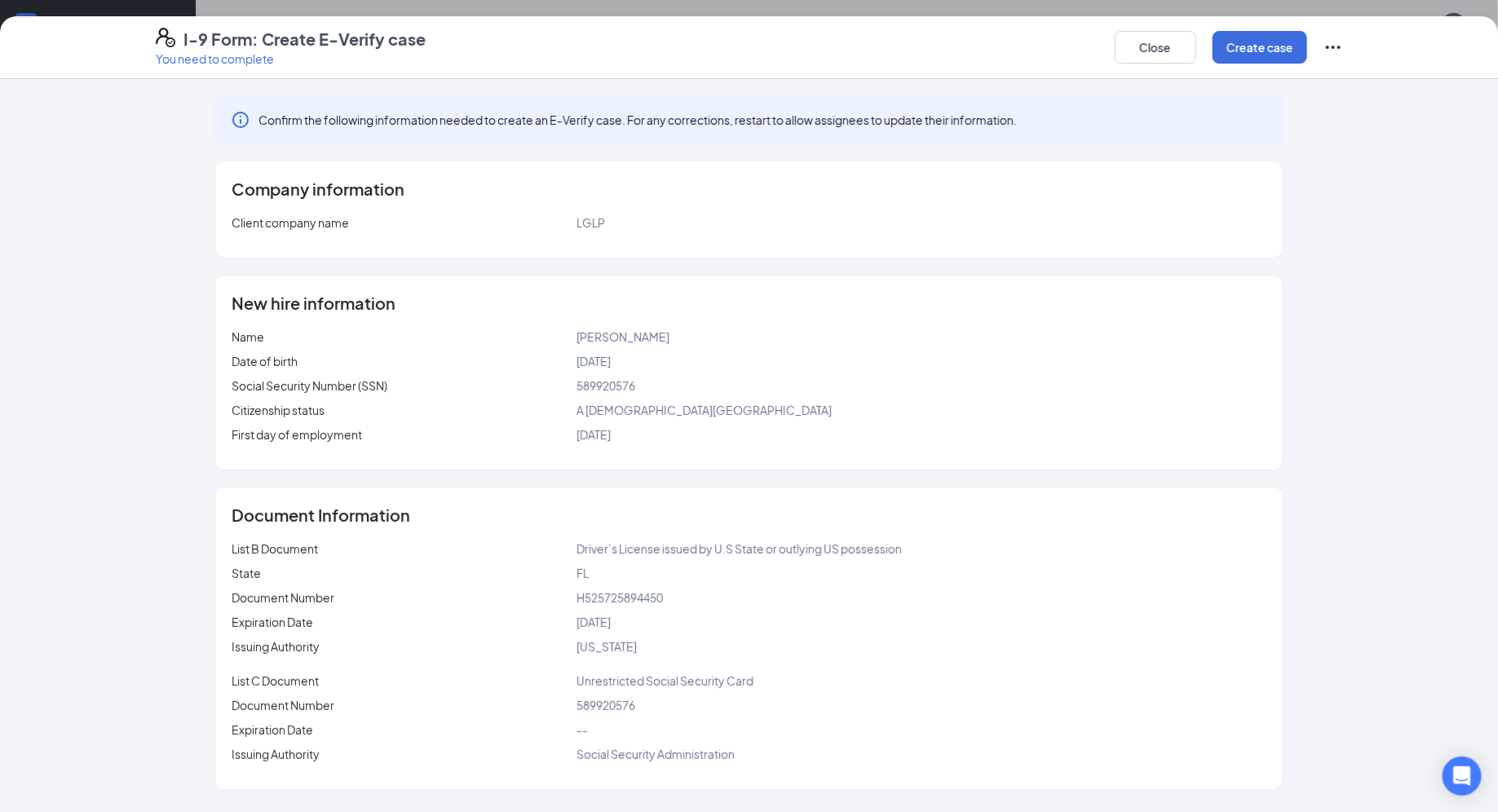
scroll to position [567, 0]
click at [1296, 53] on button "Create case" at bounding box center [1259, 47] width 95 height 33
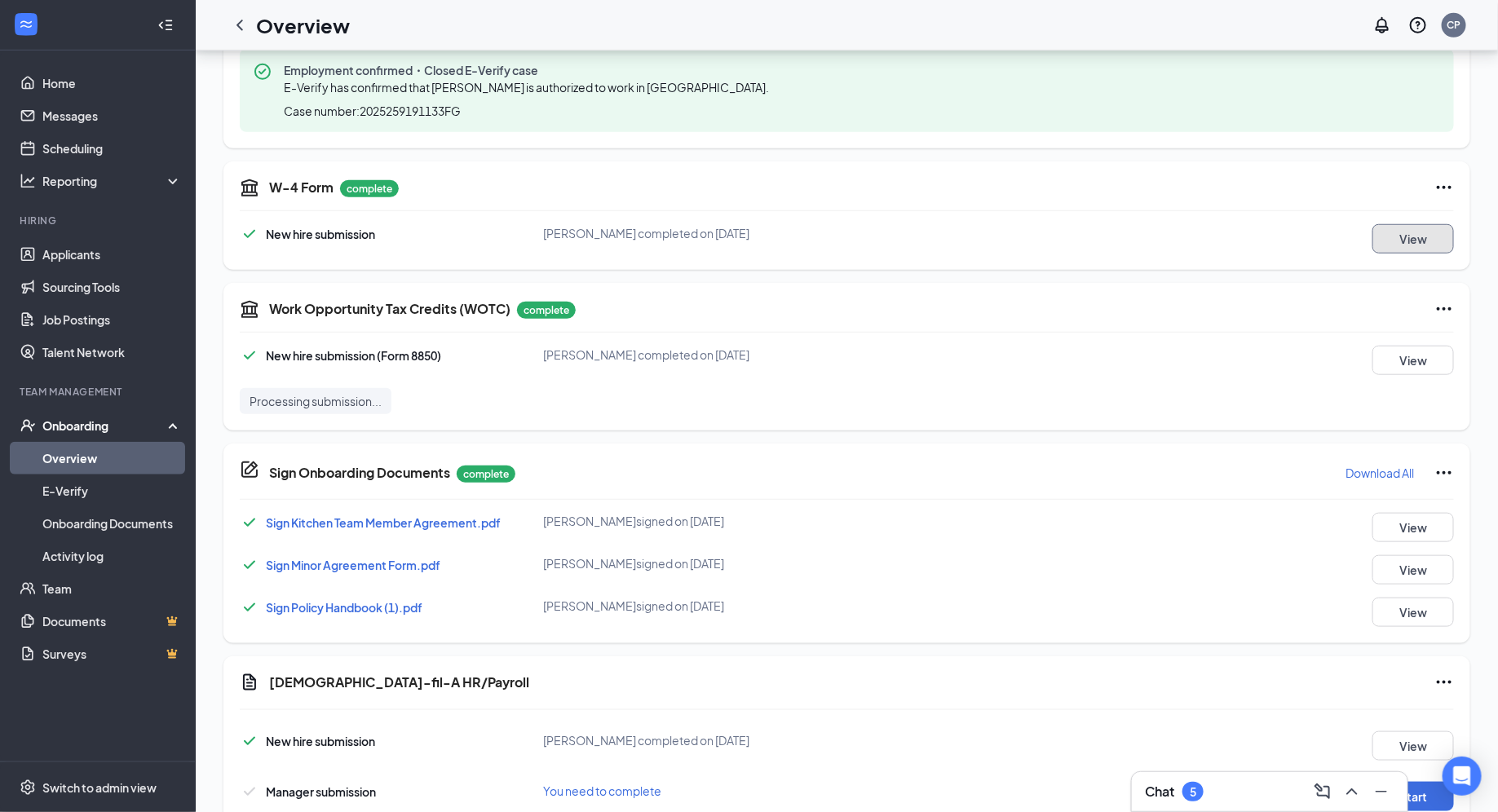
click at [1409, 242] on button "View" at bounding box center [1413, 238] width 82 height 29
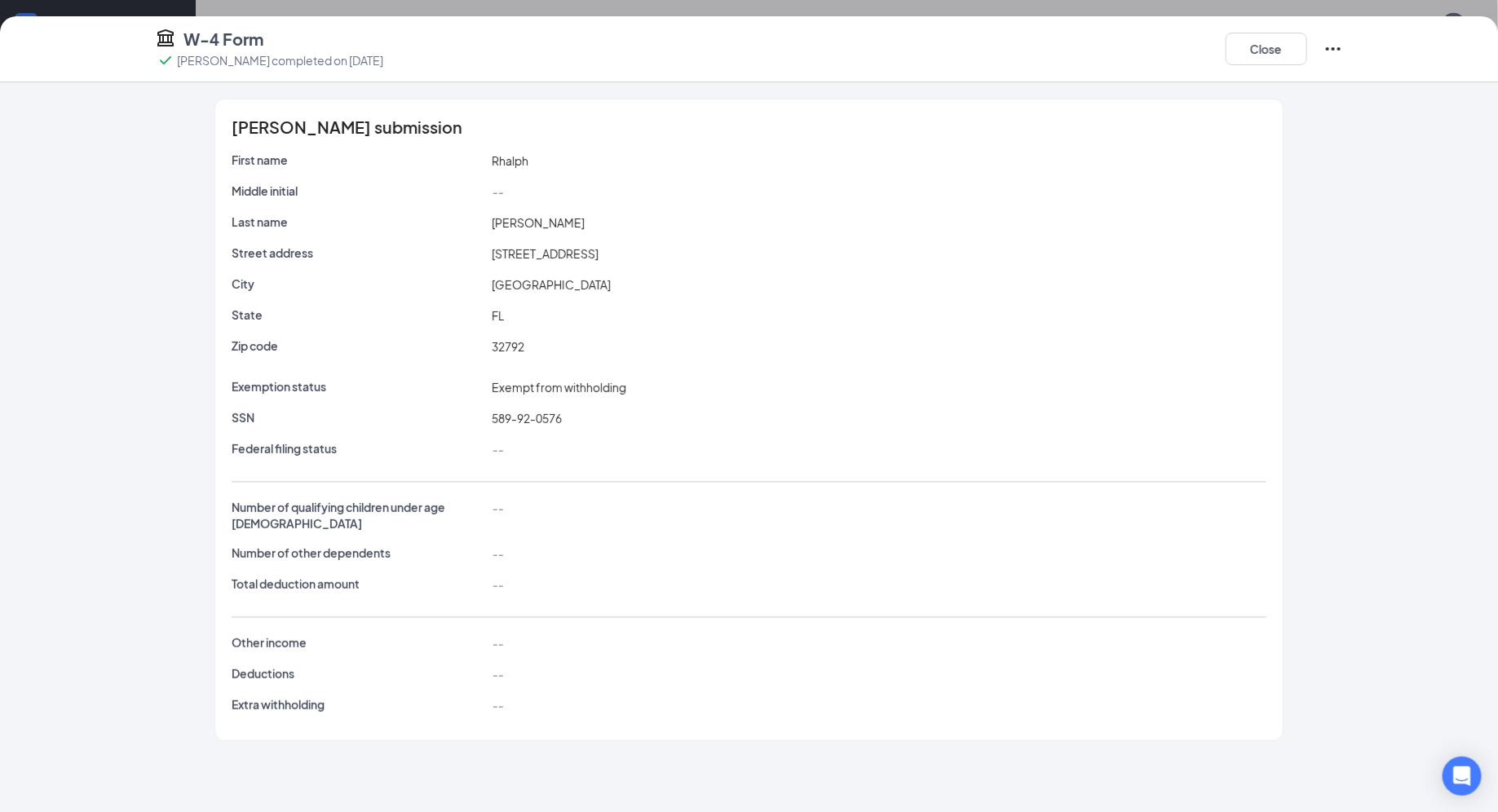
scroll to position [584, 0]
click at [1261, 45] on button "Close" at bounding box center [1266, 49] width 82 height 33
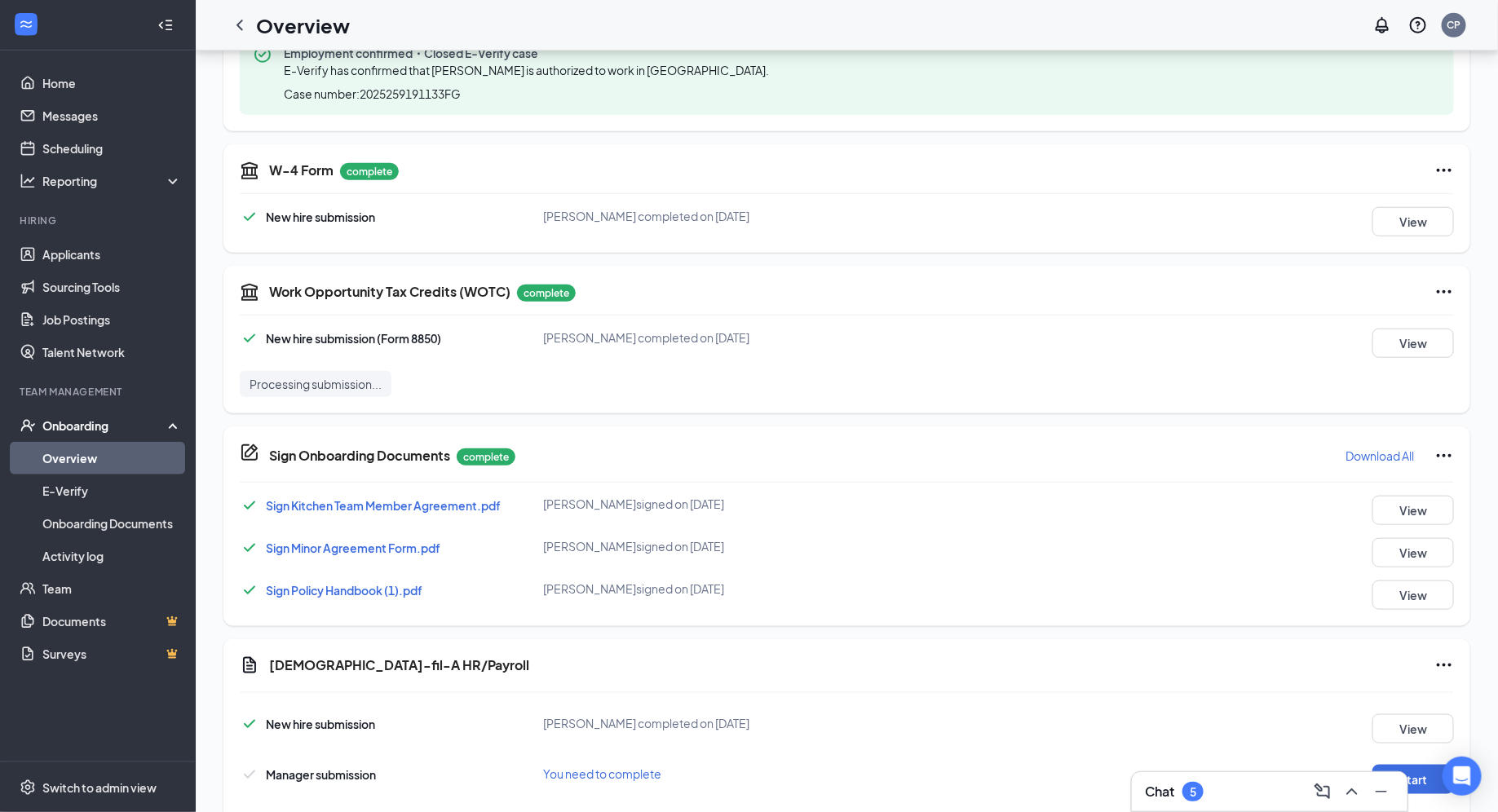
click at [1449, 290] on icon "Ellipses" at bounding box center [1443, 291] width 15 height 3
click at [1145, 371] on div "Processing submission..." at bounding box center [847, 384] width 1214 height 26
click at [1401, 232] on button "View" at bounding box center [1413, 221] width 82 height 29
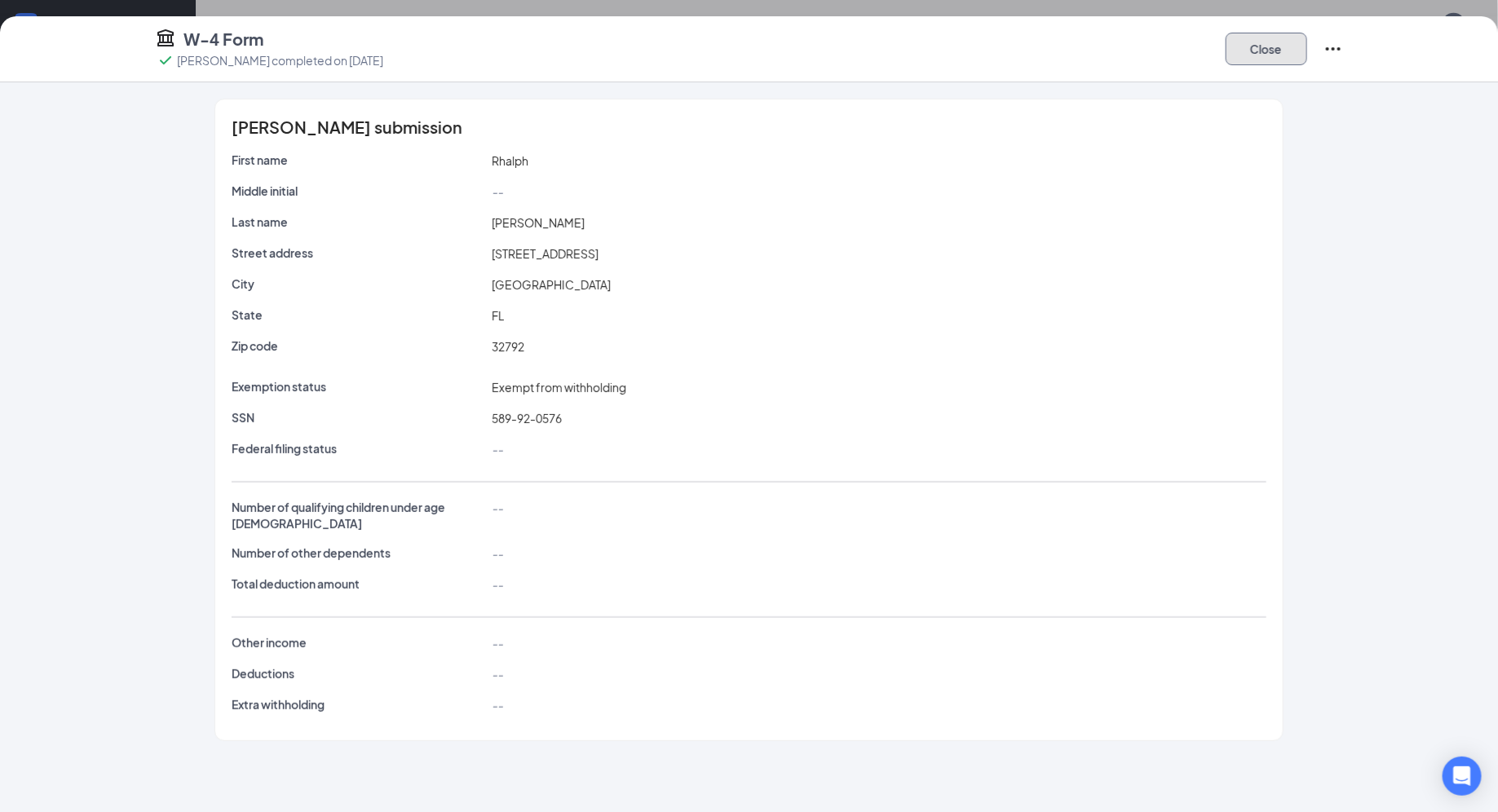
click at [1281, 51] on button "Close" at bounding box center [1266, 49] width 82 height 33
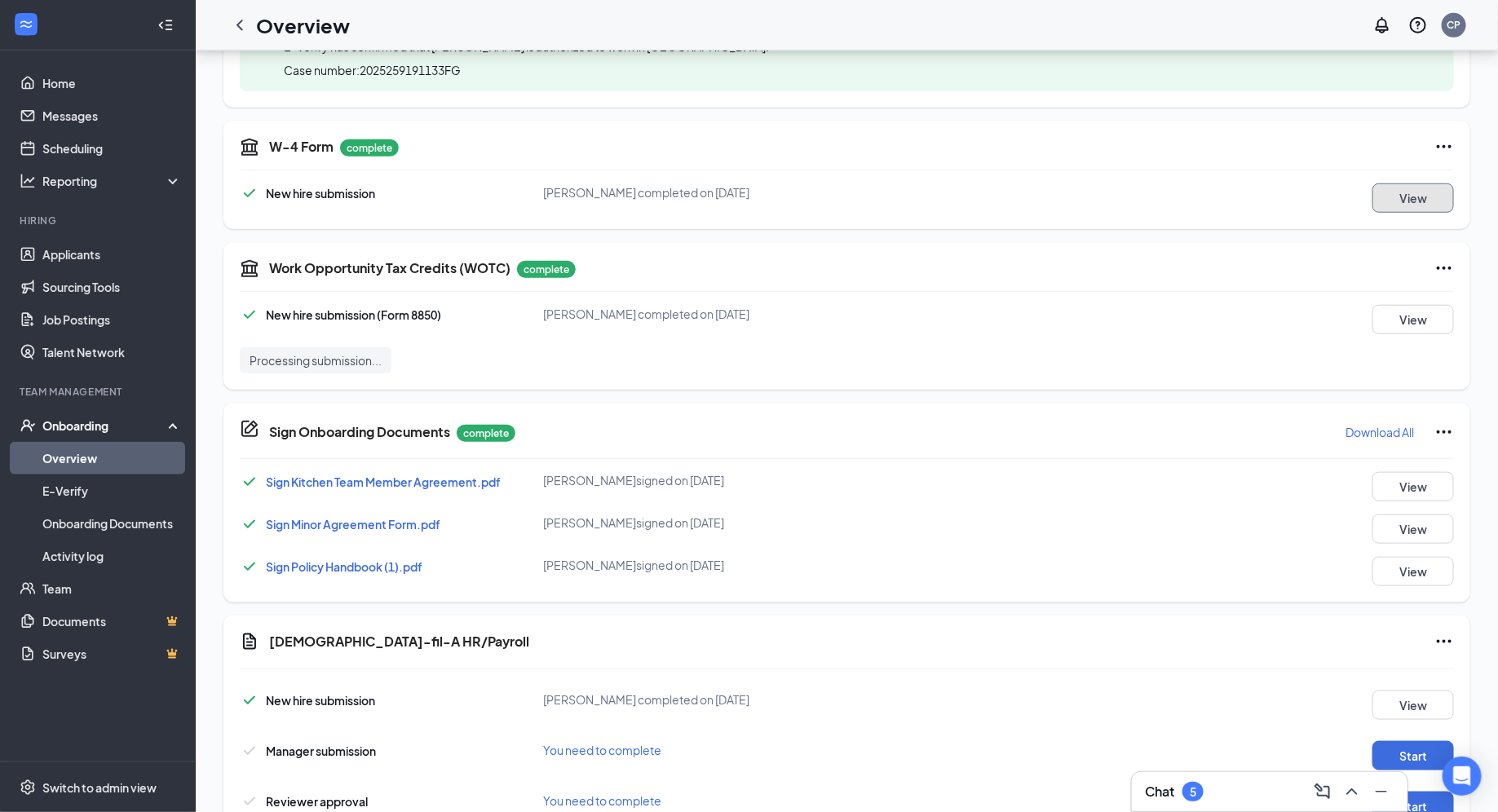
scroll to position [663, 0]
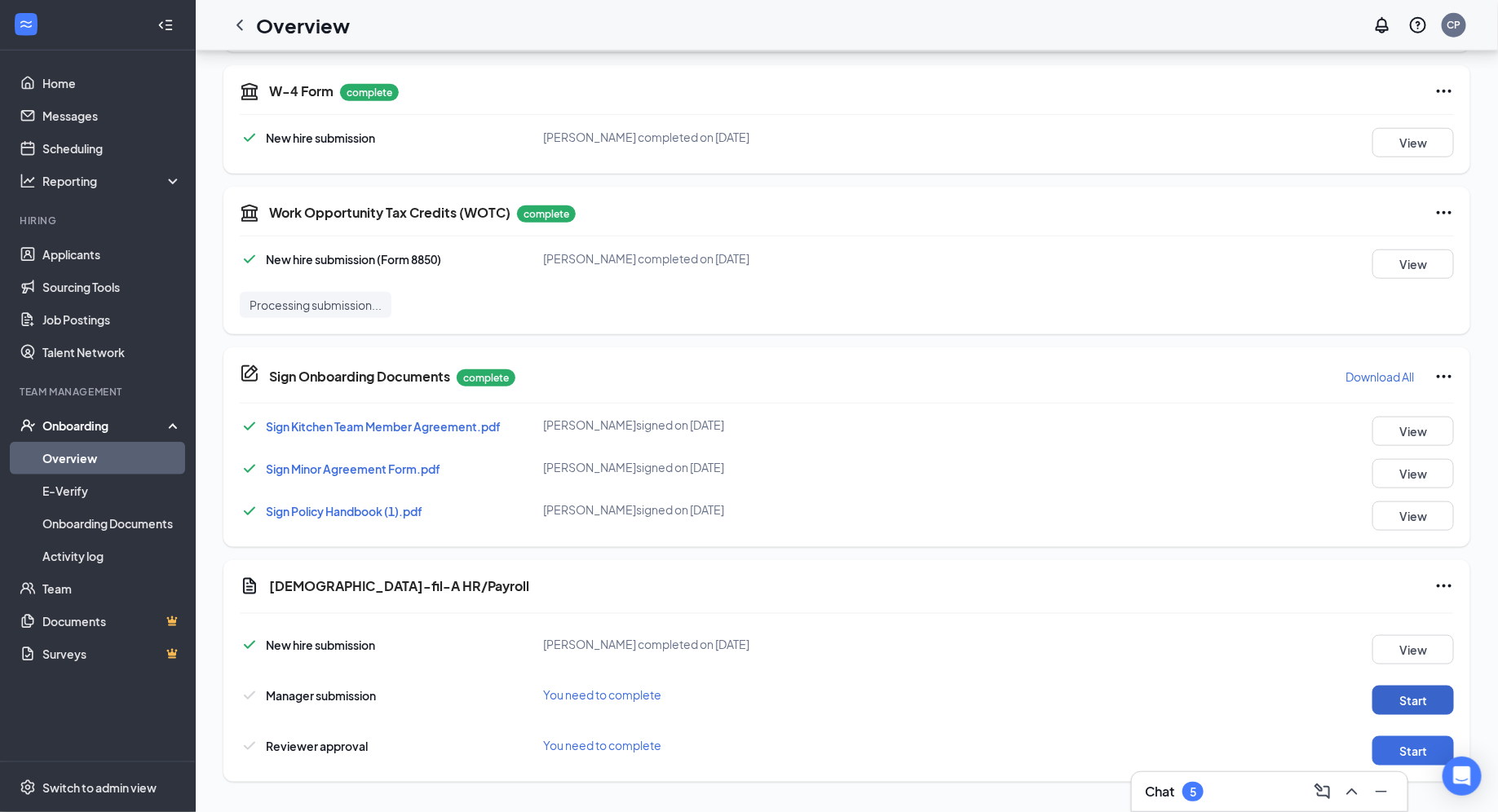
click at [1392, 694] on button "Start" at bounding box center [1413, 700] width 82 height 29
click at [1405, 757] on button "Start" at bounding box center [1413, 750] width 82 height 29
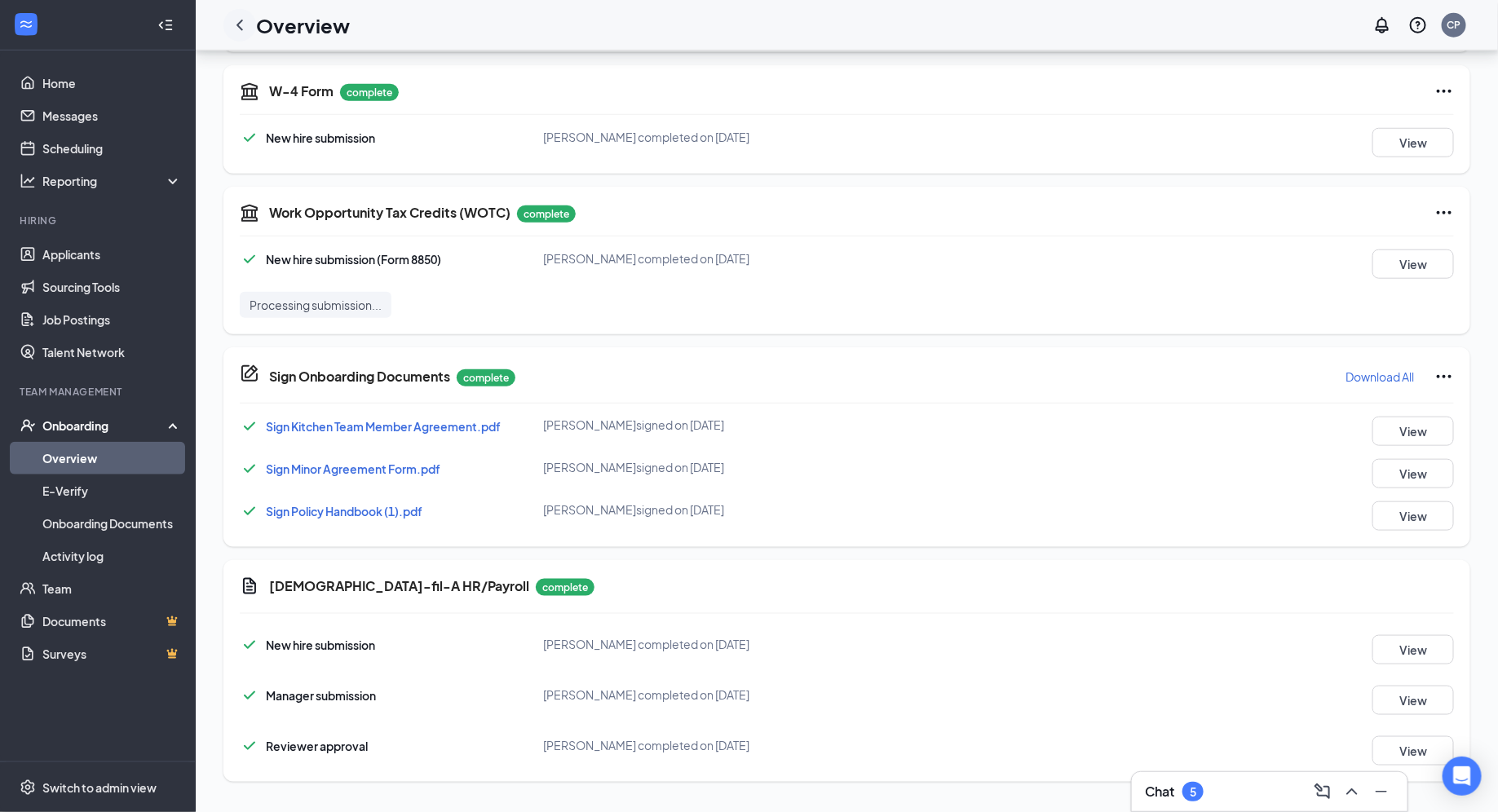
click at [240, 22] on icon "ChevronLeft" at bounding box center [239, 25] width 7 height 11
